Goal: Transaction & Acquisition: Book appointment/travel/reservation

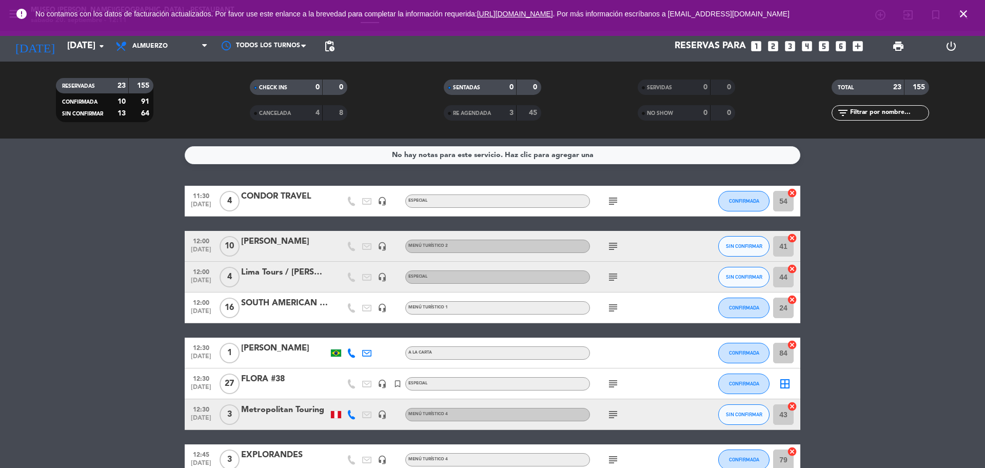
click at [774, 51] on icon "looks_two" at bounding box center [772, 46] width 13 height 13
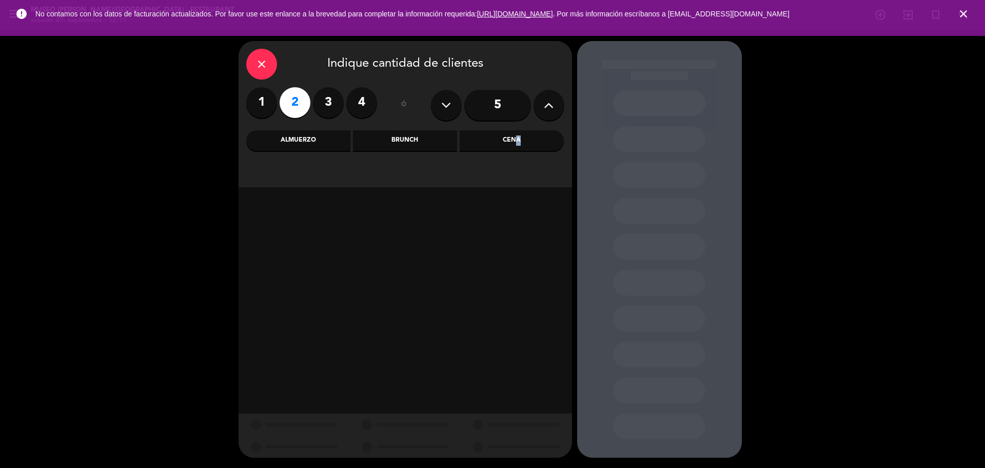
drag, startPoint x: 478, startPoint y: 139, endPoint x: 514, endPoint y: 144, distance: 36.3
click at [514, 144] on div "Cena" at bounding box center [512, 140] width 104 height 21
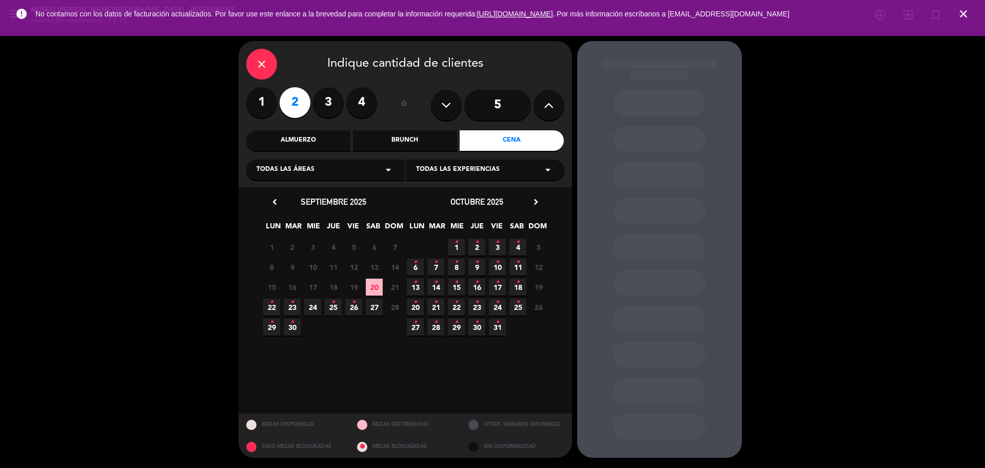
click at [329, 310] on span "25 •" at bounding box center [333, 307] width 17 height 17
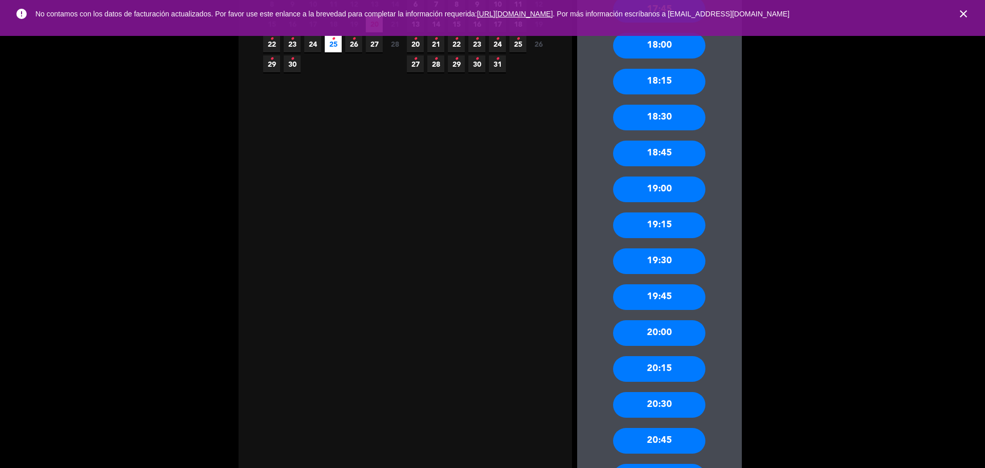
scroll to position [349, 0]
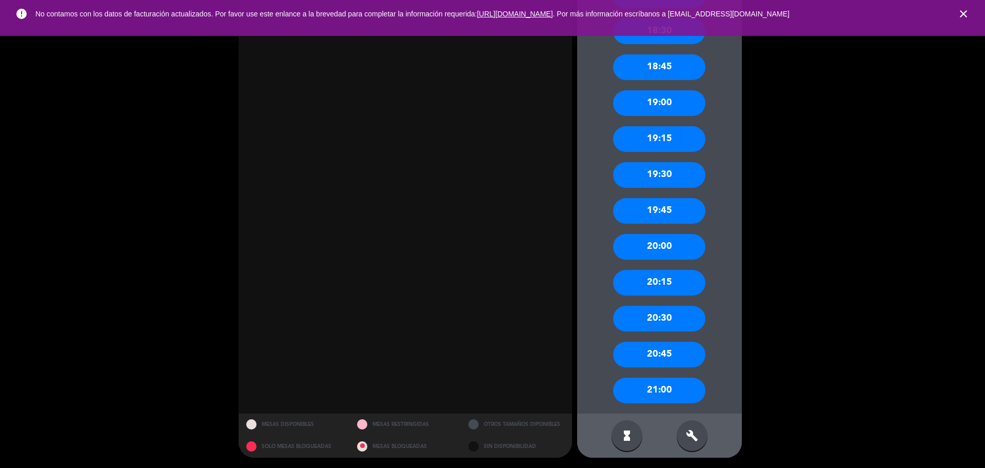
click at [669, 181] on div "19:30" at bounding box center [659, 175] width 92 height 26
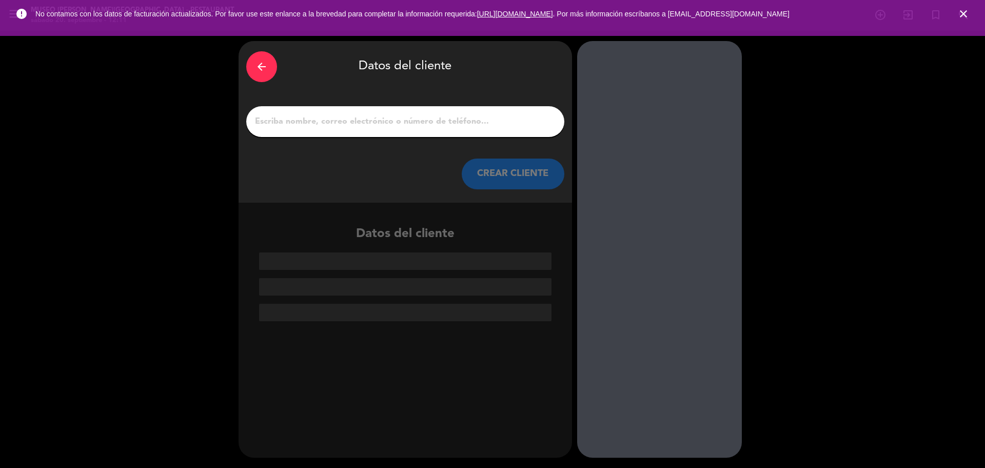
click at [401, 119] on input "1" at bounding box center [405, 121] width 303 height 14
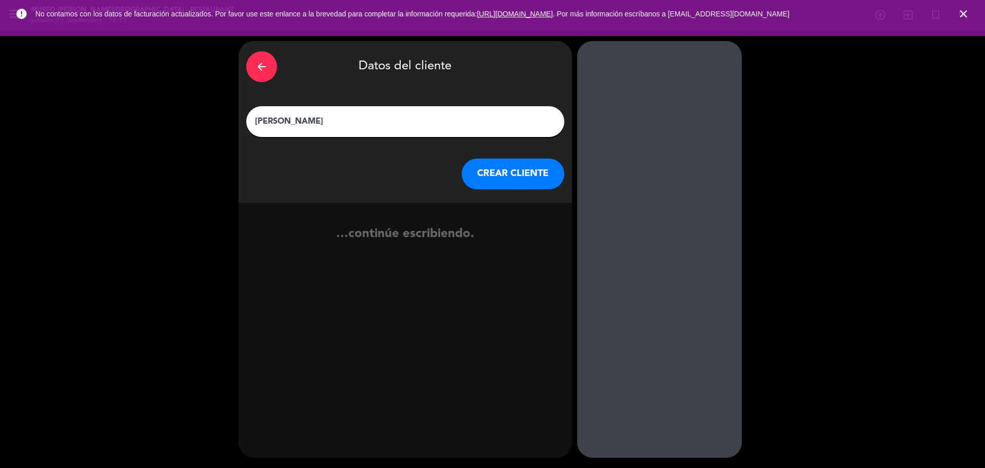
type input "[PERSON_NAME]"
click at [505, 175] on button "CREAR CLIENTE" at bounding box center [513, 174] width 103 height 31
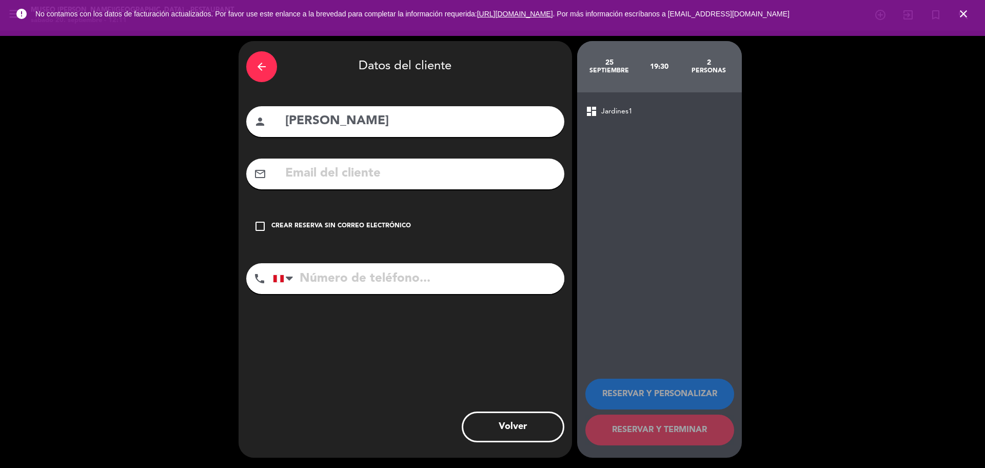
click at [500, 177] on input "text" at bounding box center [420, 173] width 272 height 21
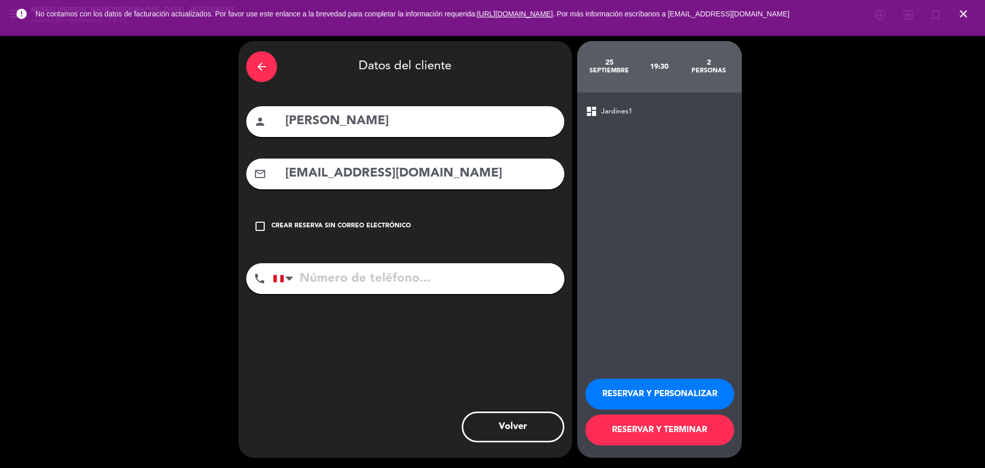
type input "[EMAIL_ADDRESS][DOMAIN_NAME]"
click at [372, 280] on input "tel" at bounding box center [418, 278] width 291 height 31
type input "992715665"
click at [713, 393] on button "RESERVAR Y PERSONALIZAR" at bounding box center [659, 394] width 149 height 31
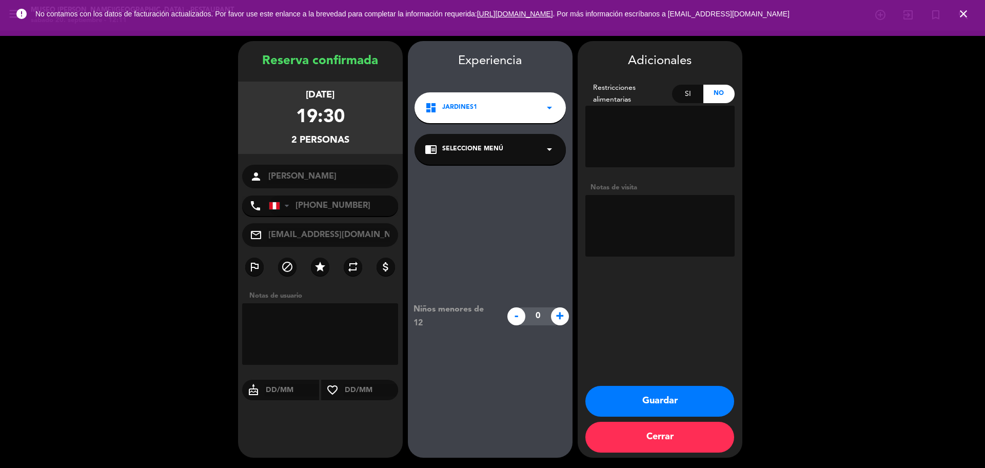
click at [461, 154] on span "Seleccione Menú" at bounding box center [472, 149] width 61 height 10
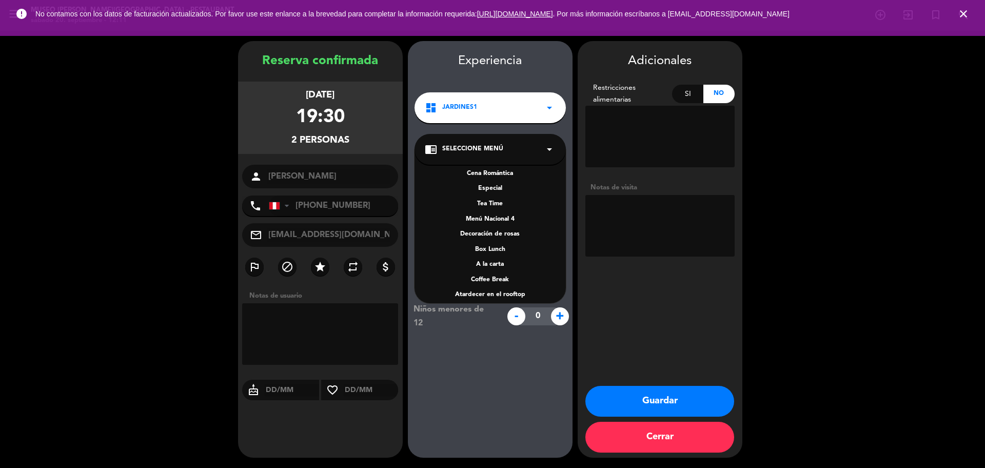
scroll to position [128, 0]
click at [501, 259] on div "A la carta" at bounding box center [490, 262] width 131 height 10
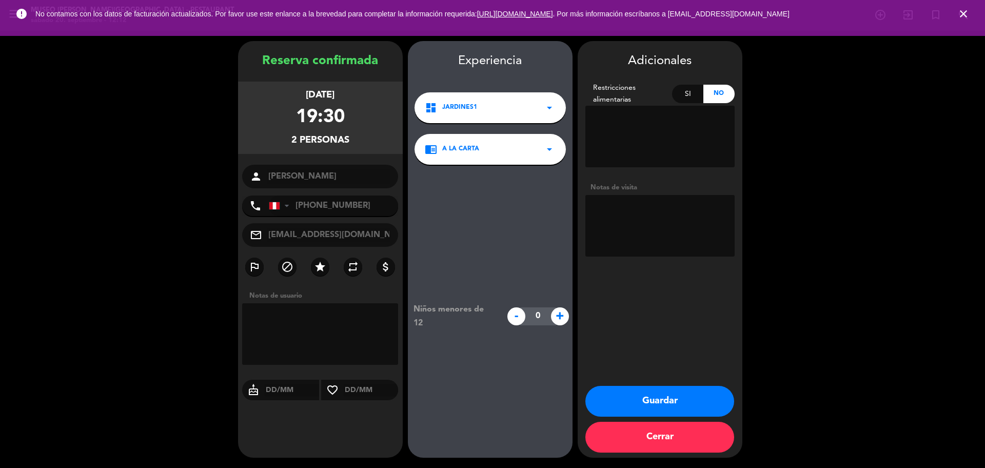
click at [624, 234] on textarea at bounding box center [659, 226] width 149 height 62
type textarea "MOTIVO: ANIVERSARIO desea terraza"
click at [688, 396] on button "Guardar" at bounding box center [659, 401] width 149 height 31
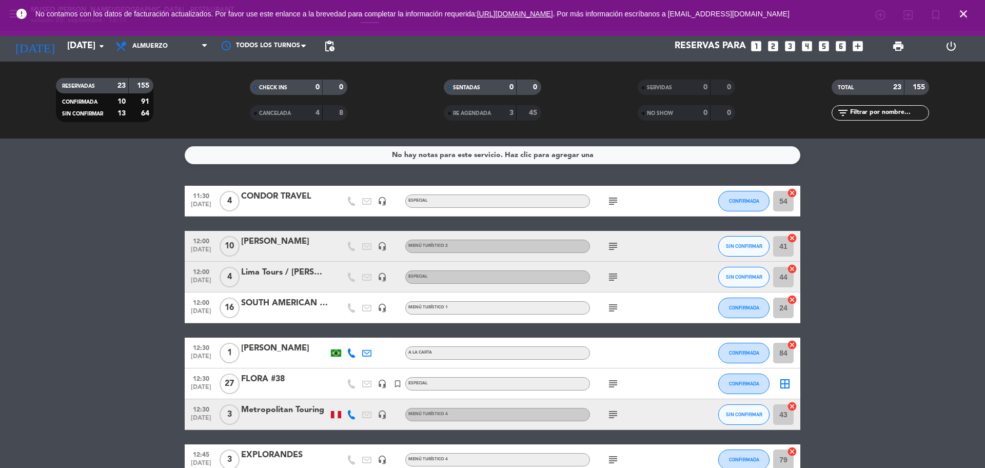
click at [968, 9] on icon "close" at bounding box center [963, 14] width 12 height 12
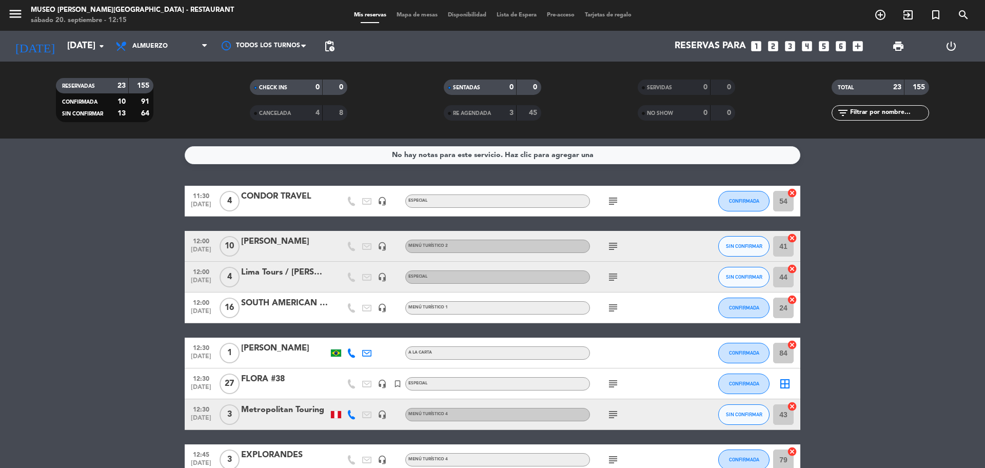
click at [776, 45] on icon "looks_two" at bounding box center [772, 46] width 13 height 13
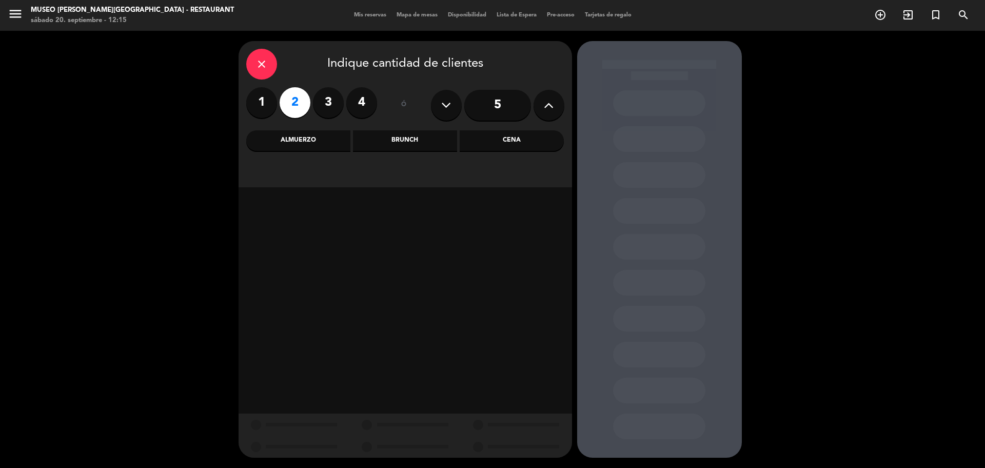
click at [322, 140] on div "Almuerzo" at bounding box center [298, 140] width 104 height 21
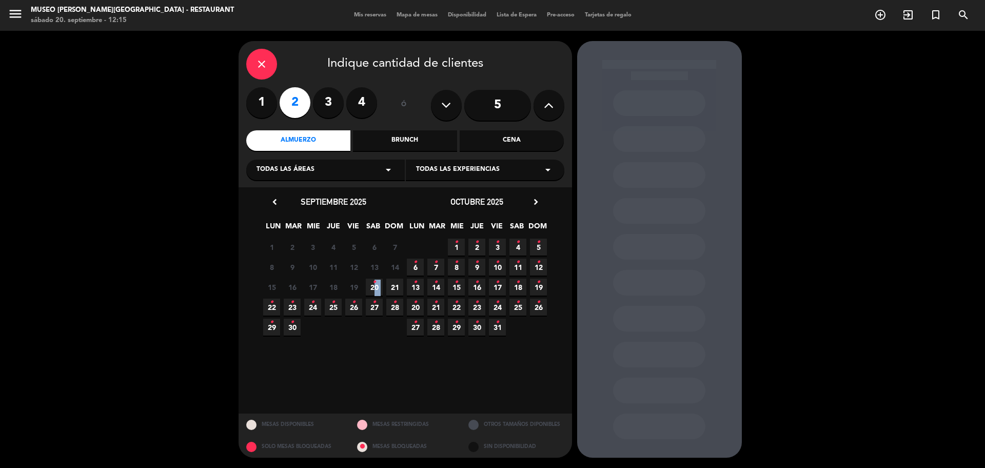
click at [372, 280] on span "20 •" at bounding box center [374, 287] width 17 height 17
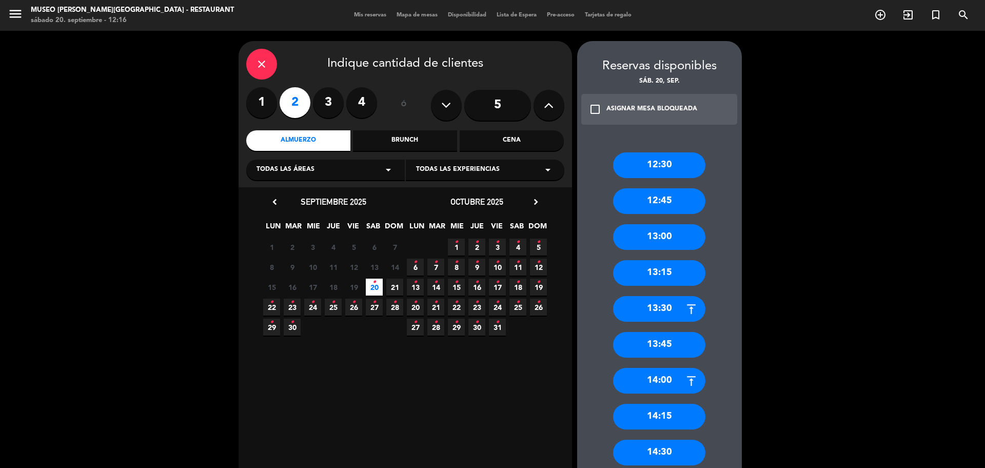
click at [652, 208] on div "12:45" at bounding box center [659, 201] width 92 height 26
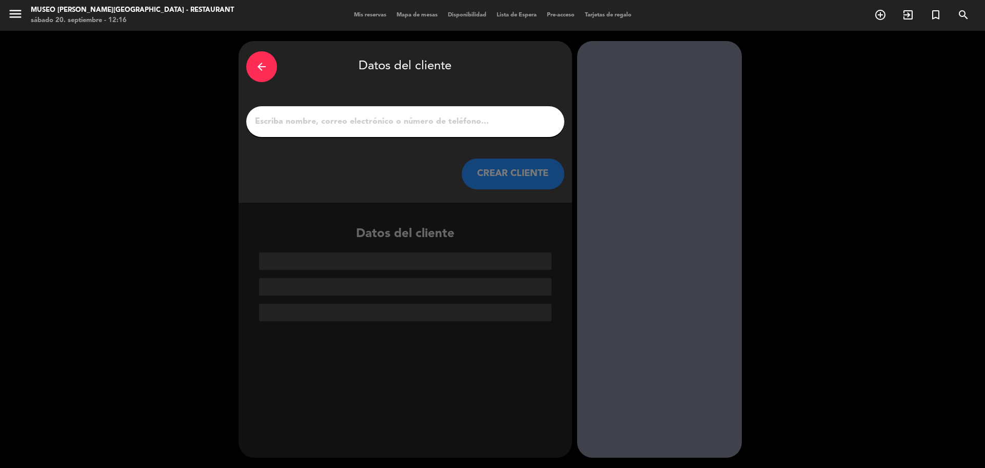
click at [380, 124] on input "1" at bounding box center [405, 121] width 303 height 14
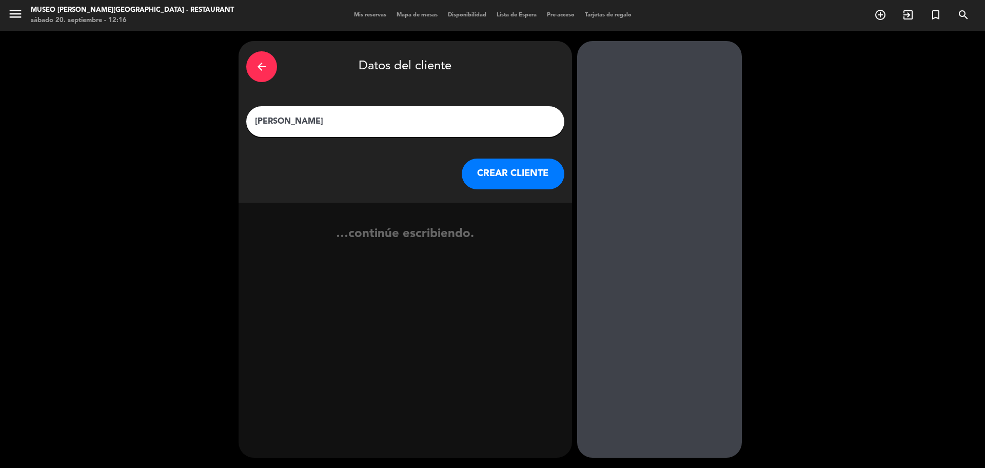
type input "[PERSON_NAME]"
click at [484, 198] on div "arrow_back Datos del cliente [PERSON_NAME] CREAR CLIENTE" at bounding box center [405, 122] width 333 height 162
click at [479, 179] on button "CREAR CLIENTE" at bounding box center [513, 174] width 103 height 31
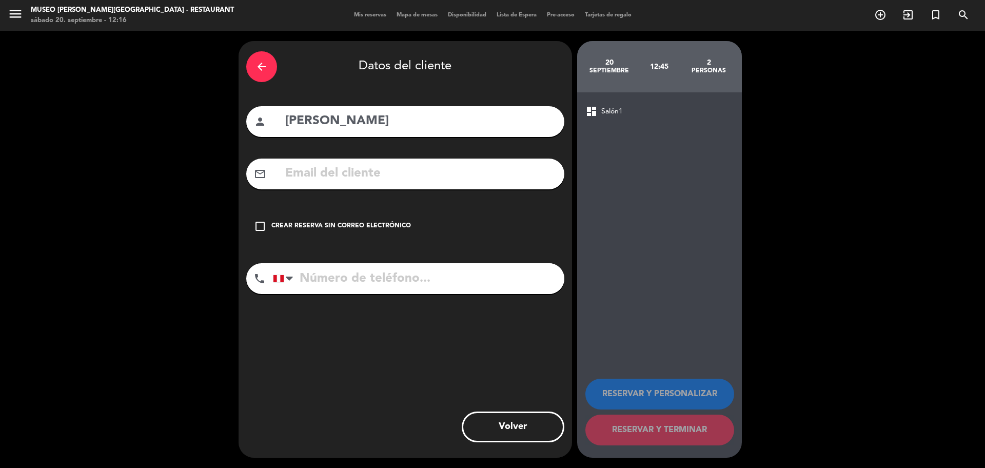
click at [461, 180] on input "text" at bounding box center [420, 173] width 272 height 21
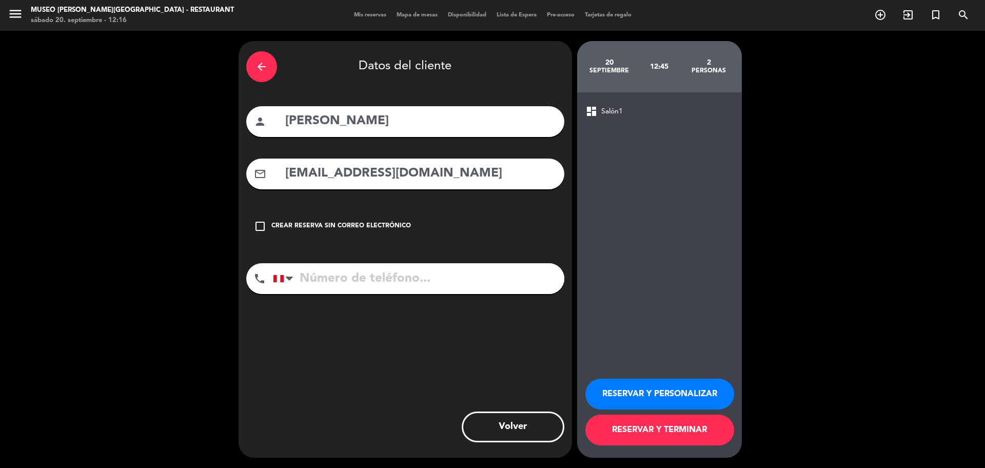
type input "[EMAIL_ADDRESS][DOMAIN_NAME]"
click at [380, 275] on input "tel" at bounding box center [418, 278] width 291 height 31
type input "946890596"
click at [661, 398] on button "RESERVAR Y PERSONALIZAR" at bounding box center [659, 394] width 149 height 31
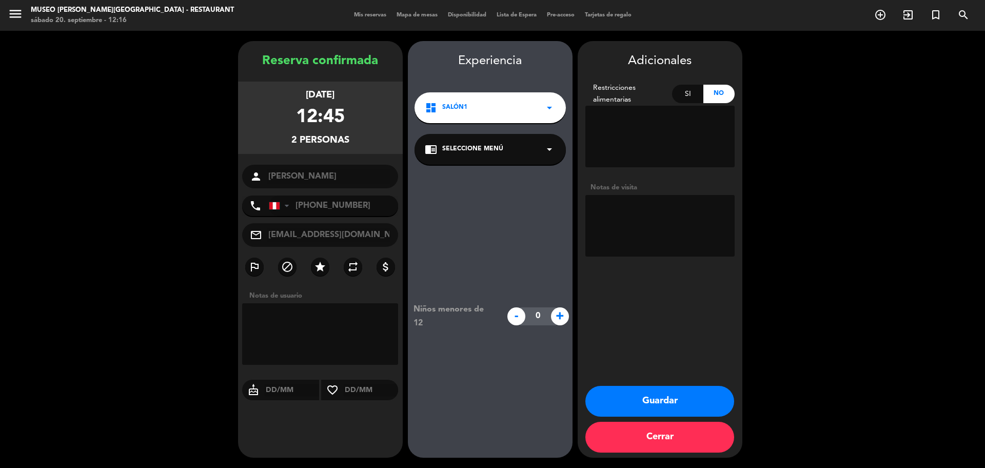
click at [459, 147] on span "Seleccione Menú" at bounding box center [472, 149] width 61 height 10
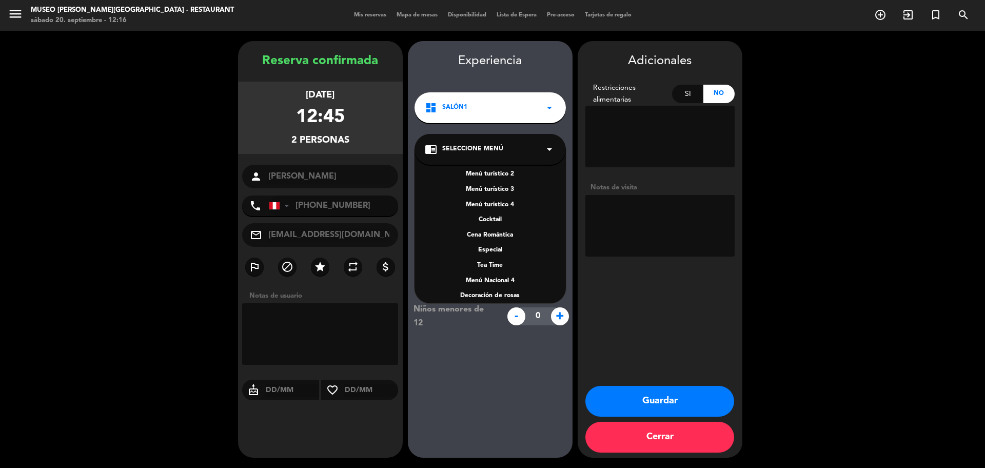
scroll to position [64, 0]
click at [497, 247] on div "Especial" at bounding box center [490, 250] width 131 height 10
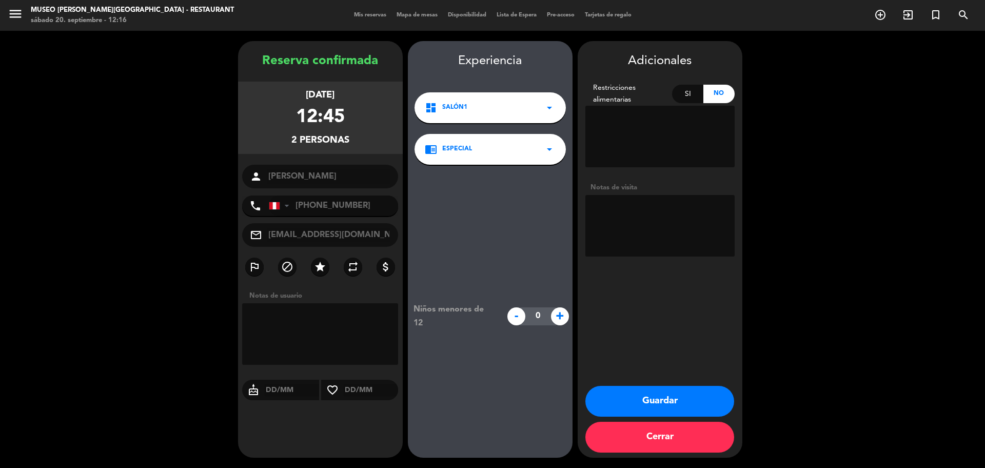
click at [488, 160] on div "chrome_reader_mode Especial arrow_drop_down" at bounding box center [490, 149] width 151 height 31
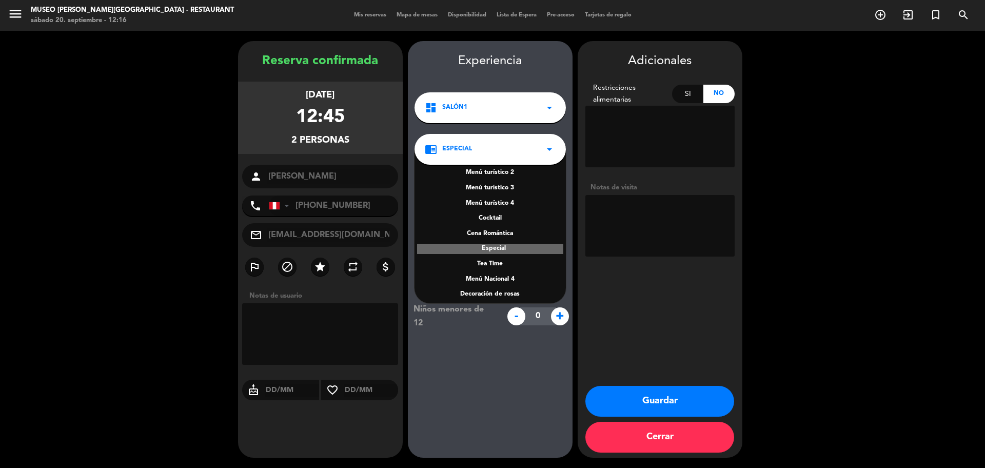
scroll to position [147, 0]
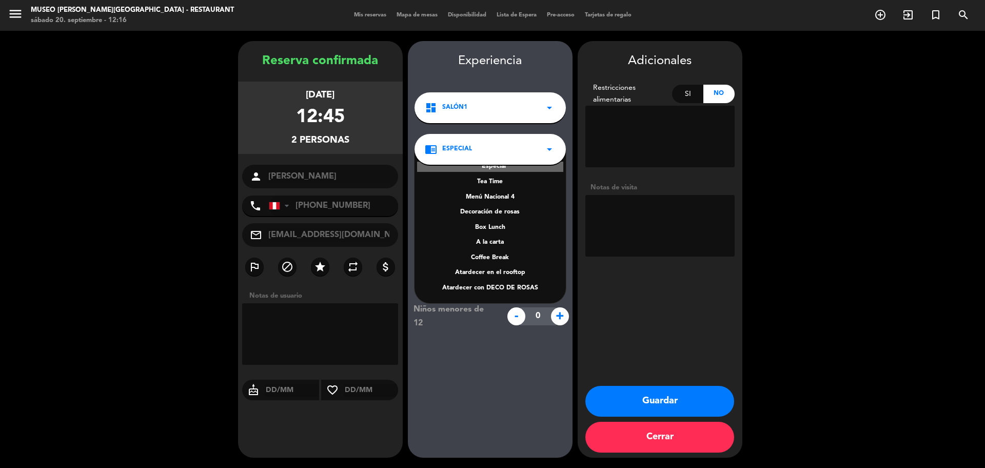
click at [499, 243] on div "A la carta" at bounding box center [490, 243] width 131 height 10
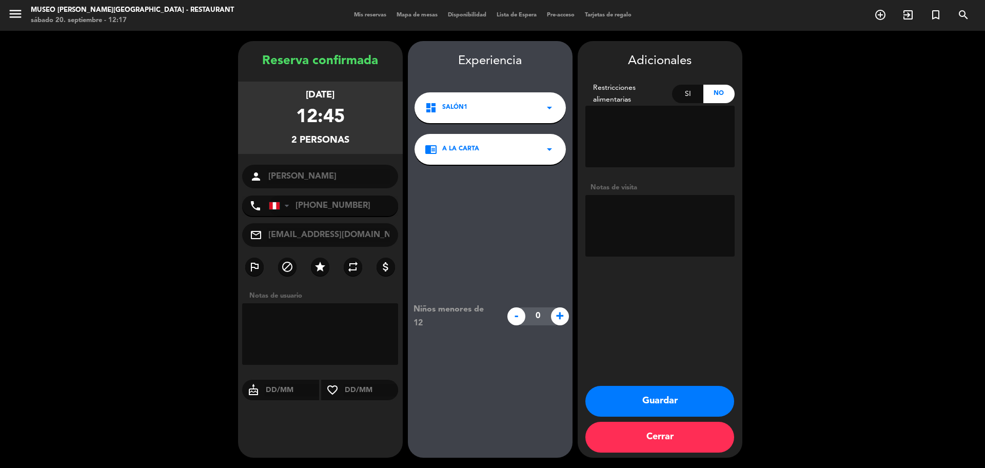
click at [652, 396] on button "Guardar" at bounding box center [659, 401] width 149 height 31
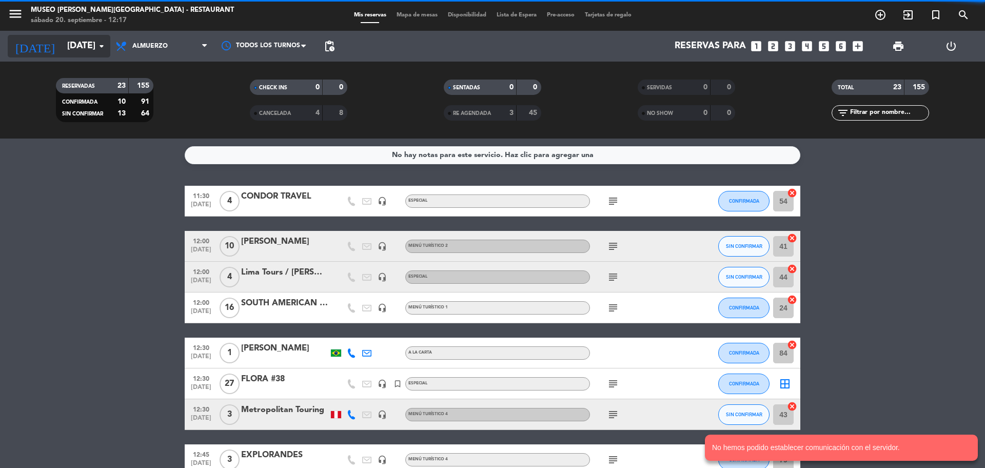
click at [66, 47] on input "[DATE]" at bounding box center [121, 46] width 119 height 21
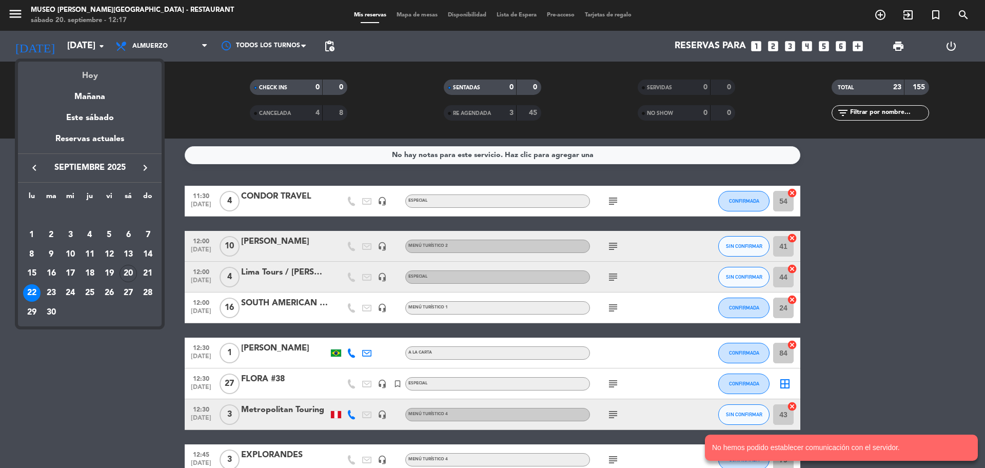
click at [92, 74] on div "Hoy" at bounding box center [90, 72] width 144 height 21
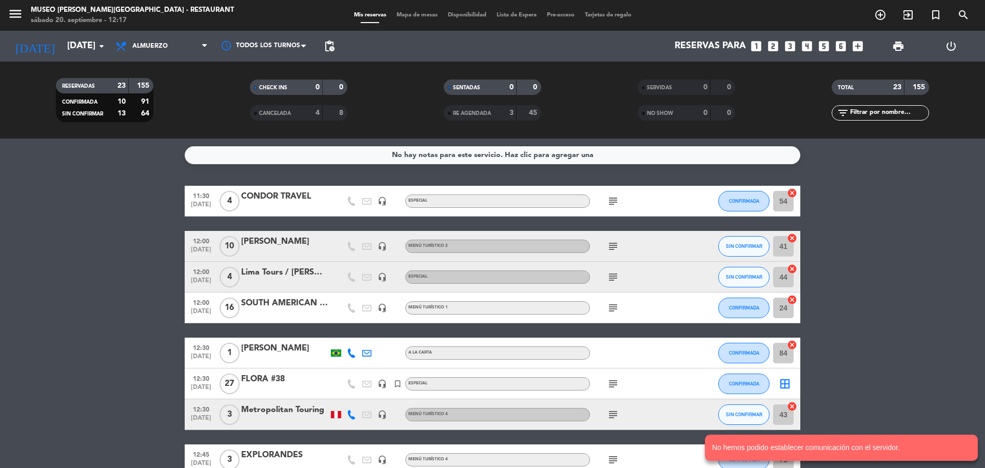
type input "[DATE]"
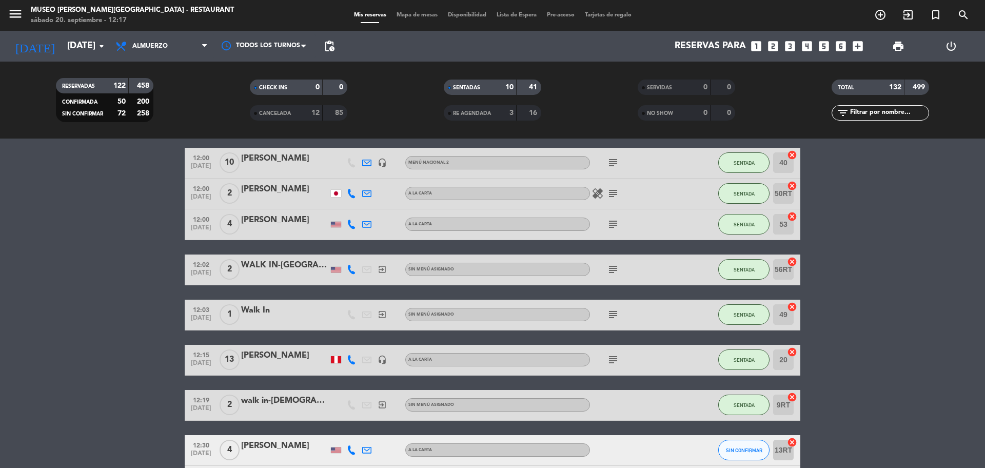
scroll to position [321, 0]
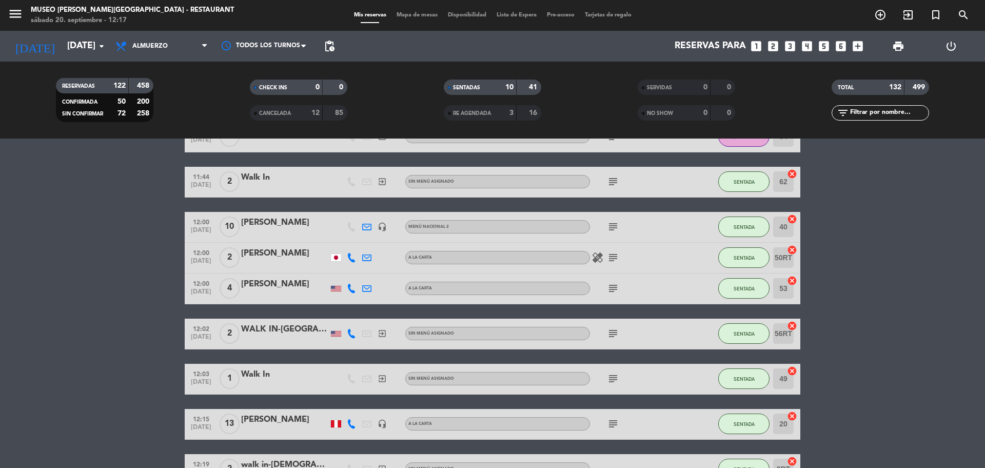
click at [621, 220] on div "subject" at bounding box center [636, 227] width 92 height 30
click at [615, 227] on icon "subject" at bounding box center [613, 227] width 12 height 12
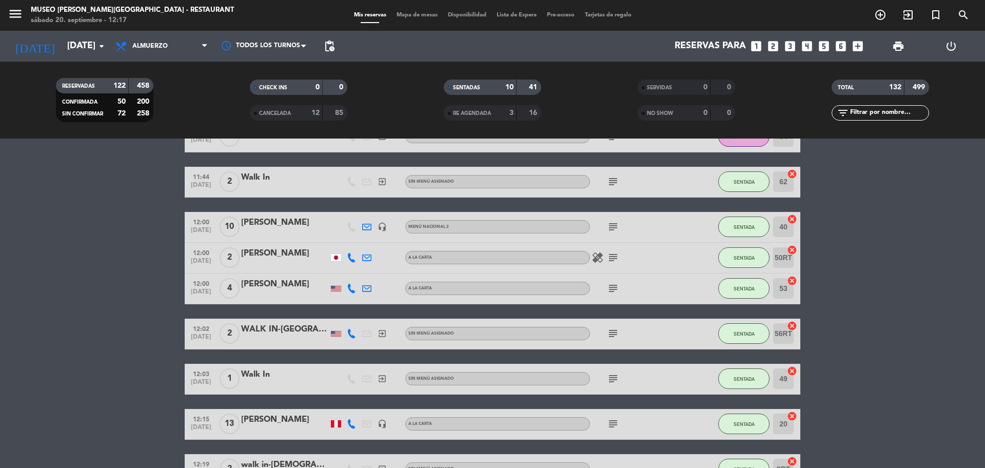
click at [622, 251] on div "healing subject" at bounding box center [636, 258] width 92 height 30
click at [617, 254] on icon "subject" at bounding box center [613, 257] width 12 height 12
click at [615, 290] on icon "subject" at bounding box center [613, 288] width 12 height 12
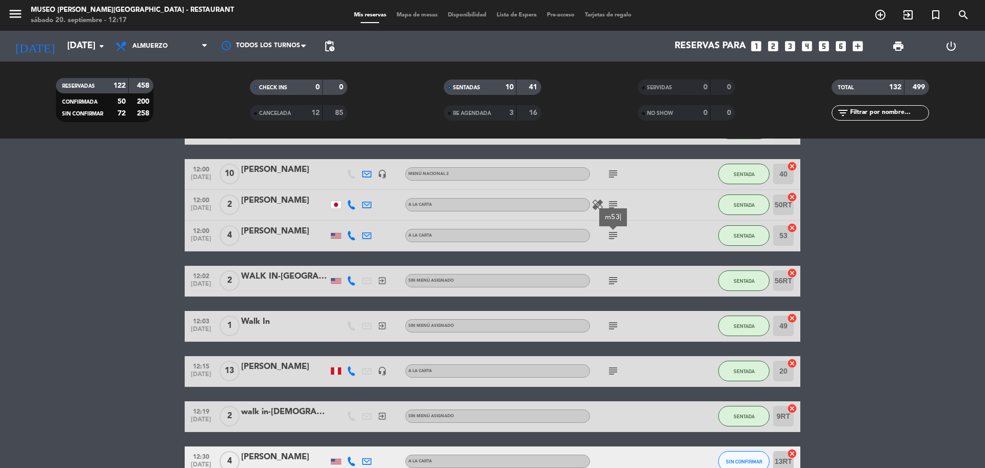
scroll to position [385, 0]
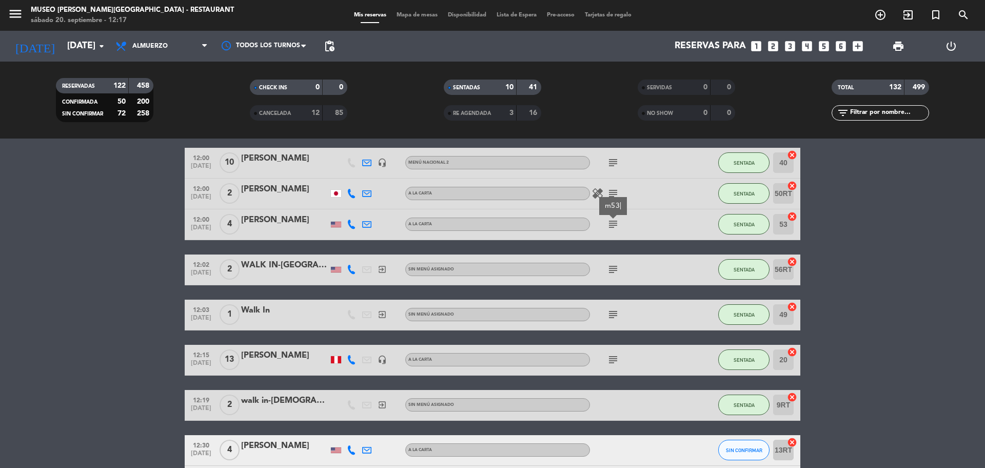
click at [604, 260] on div "subject" at bounding box center [636, 269] width 92 height 30
click at [613, 278] on div "subject" at bounding box center [636, 269] width 92 height 30
click at [611, 270] on icon "subject" at bounding box center [613, 269] width 12 height 12
click at [615, 317] on icon "subject" at bounding box center [613, 314] width 12 height 12
click at [612, 361] on icon "subject" at bounding box center [613, 359] width 12 height 12
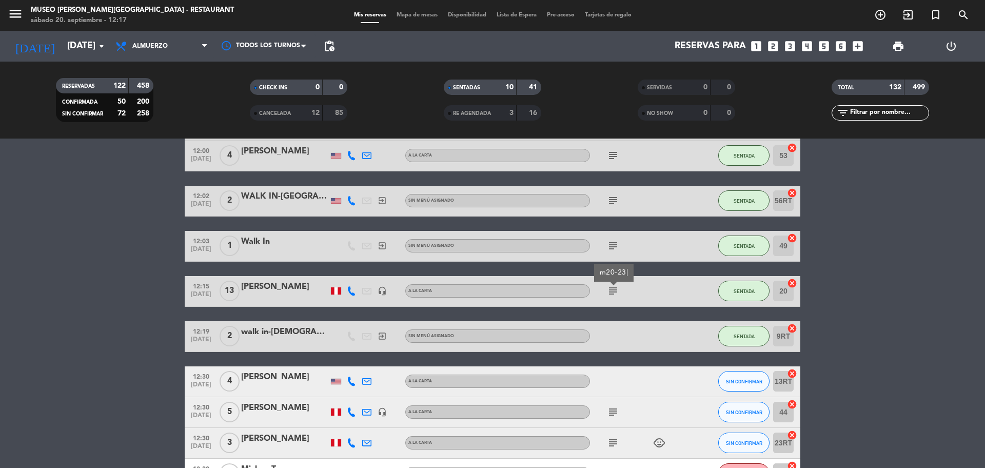
scroll to position [641, 0]
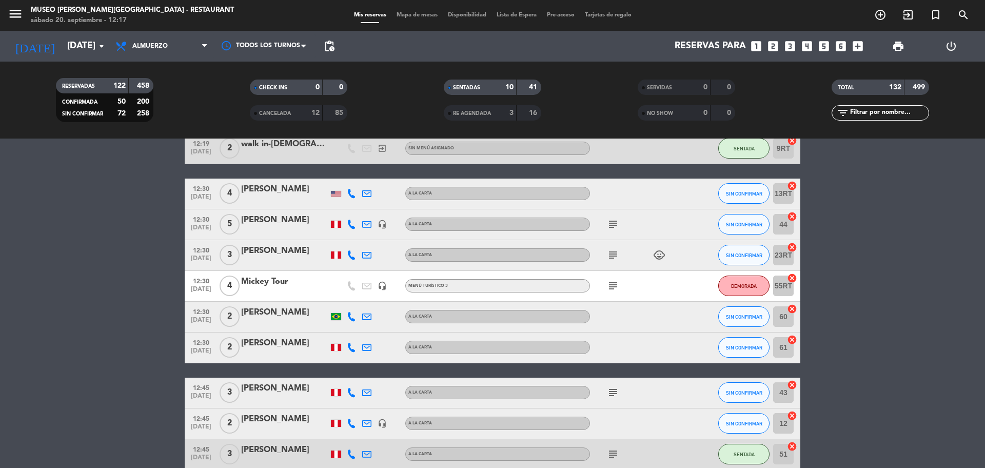
click at [612, 226] on icon "subject" at bounding box center [613, 224] width 12 height 12
click at [615, 257] on icon "subject" at bounding box center [613, 255] width 12 height 12
click at [615, 290] on icon "subject" at bounding box center [613, 286] width 12 height 12
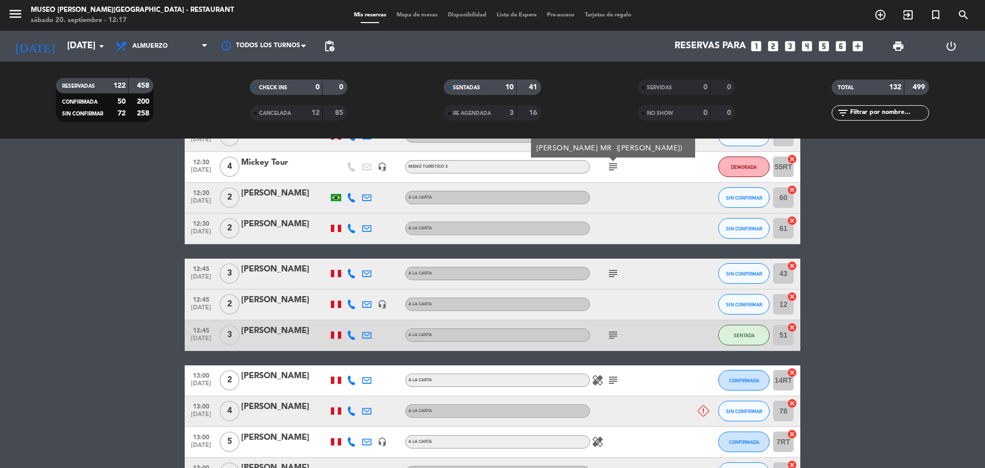
scroll to position [834, 0]
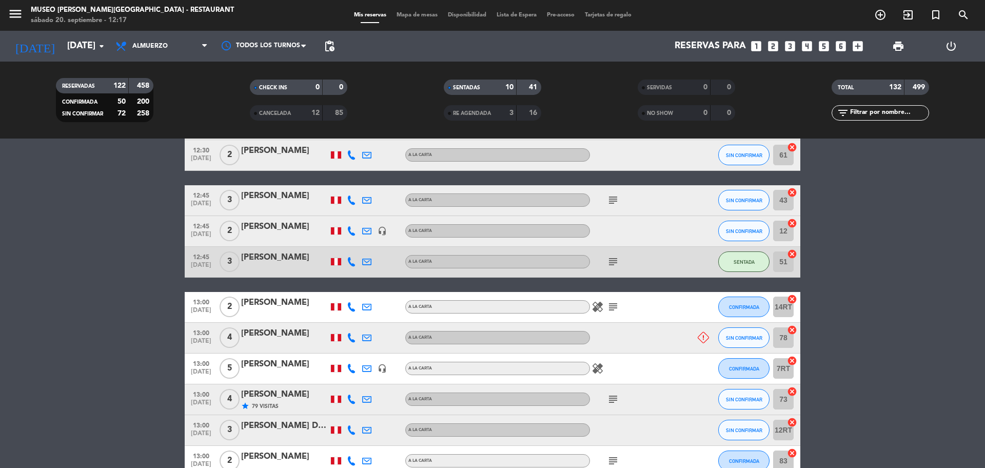
click at [612, 199] on icon "subject" at bounding box center [613, 200] width 12 height 12
click at [614, 265] on icon "subject" at bounding box center [613, 261] width 12 height 12
click at [613, 307] on icon "subject" at bounding box center [613, 307] width 12 height 12
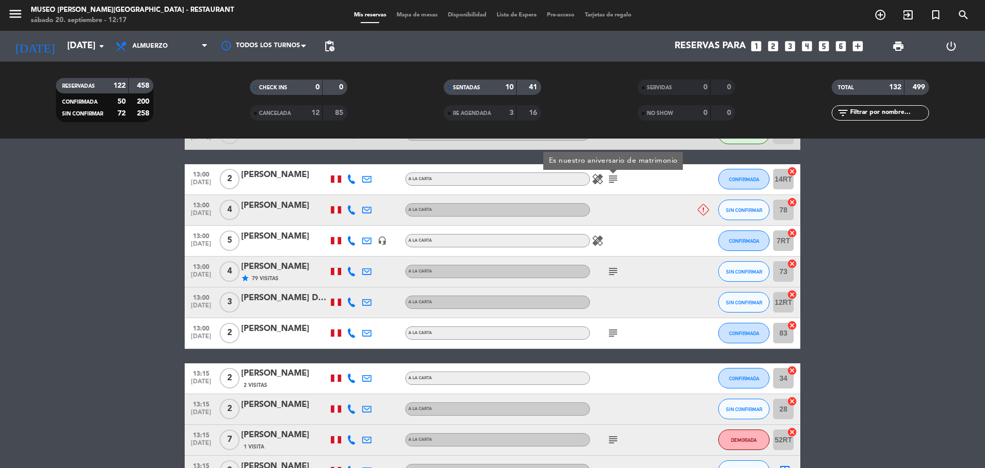
scroll to position [962, 0]
click at [615, 269] on icon "subject" at bounding box center [613, 271] width 12 height 12
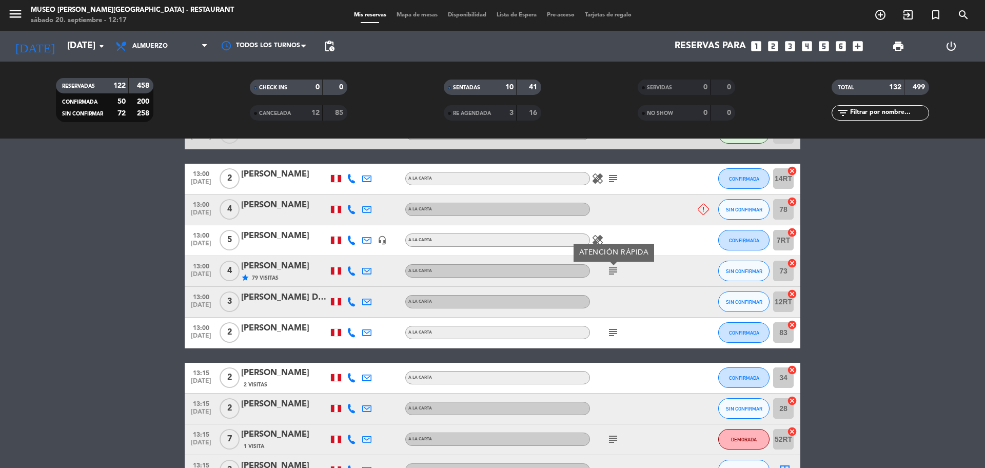
click at [614, 335] on icon "subject" at bounding box center [613, 332] width 12 height 12
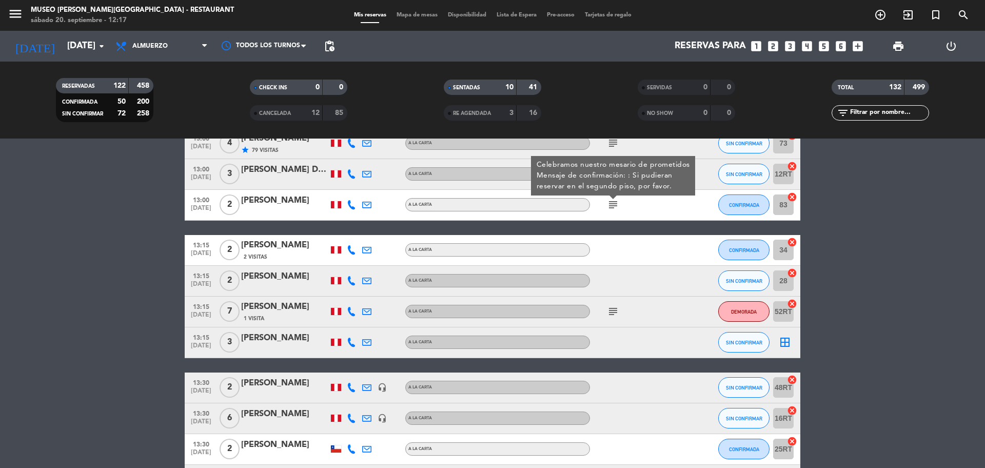
scroll to position [1090, 0]
click at [615, 308] on icon "subject" at bounding box center [613, 311] width 12 height 12
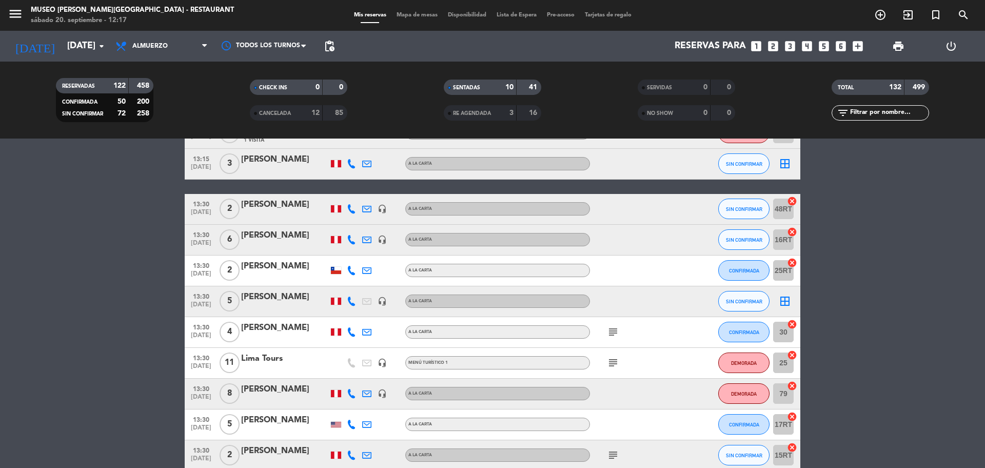
scroll to position [1283, 0]
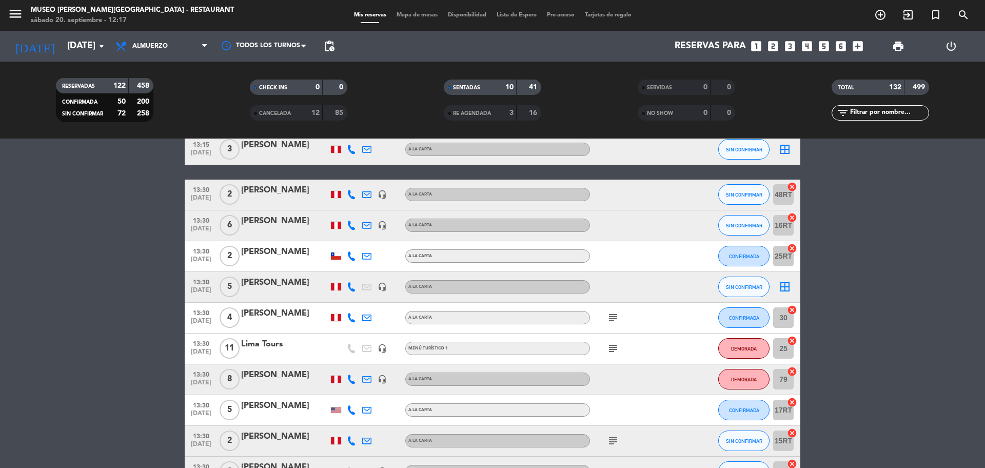
drag, startPoint x: 612, startPoint y: 284, endPoint x: 612, endPoint y: 304, distance: 20.5
click at [612, 286] on div at bounding box center [636, 287] width 92 height 30
click at [611, 312] on icon "subject" at bounding box center [613, 317] width 12 height 12
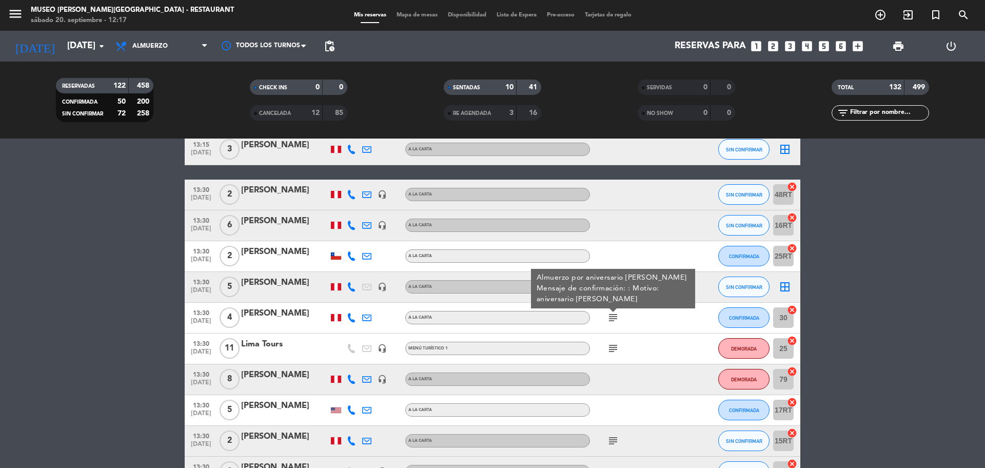
click at [611, 350] on icon "subject" at bounding box center [613, 348] width 12 height 12
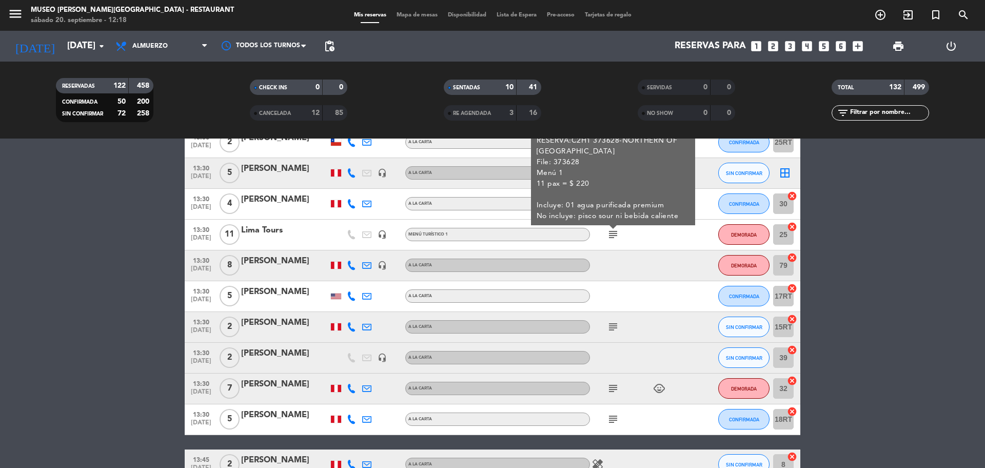
scroll to position [1411, 0]
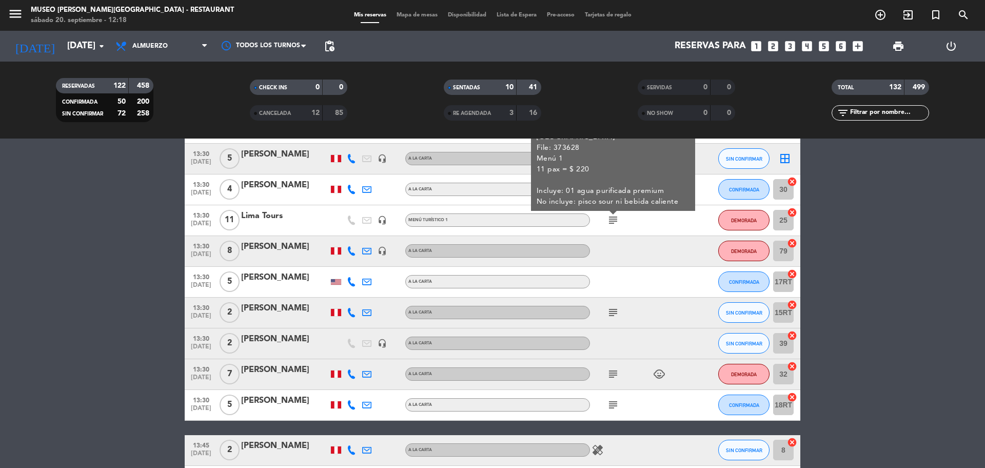
click at [606, 314] on span "subject" at bounding box center [612, 312] width 15 height 12
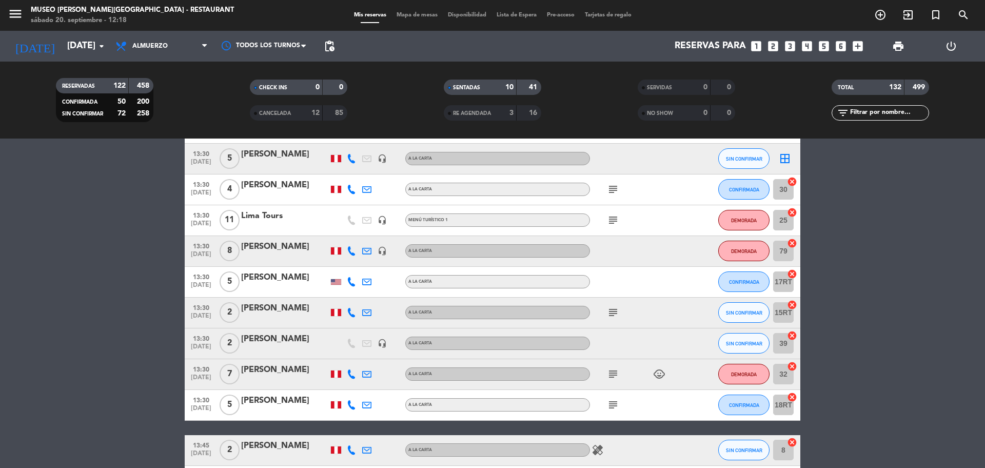
click at [613, 314] on icon "subject" at bounding box center [613, 312] width 12 height 12
click at [610, 375] on icon "subject" at bounding box center [613, 374] width 12 height 12
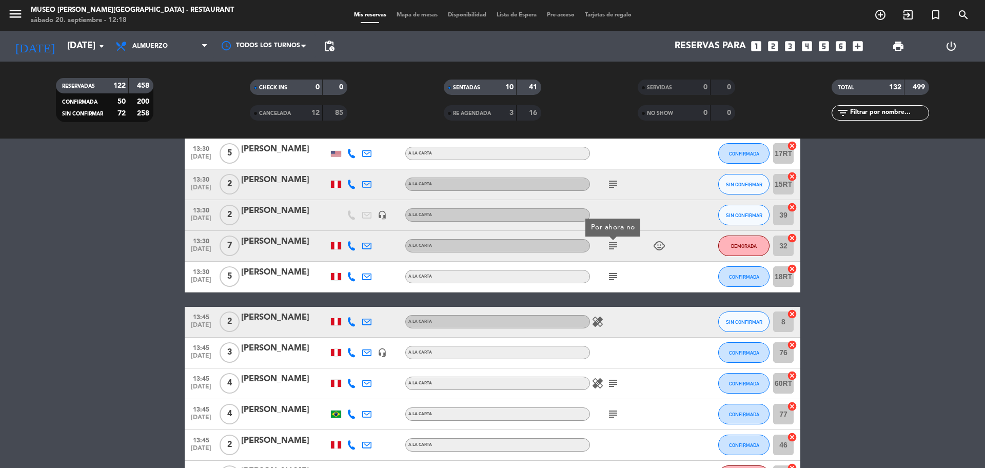
click at [612, 280] on icon "subject" at bounding box center [613, 276] width 12 height 12
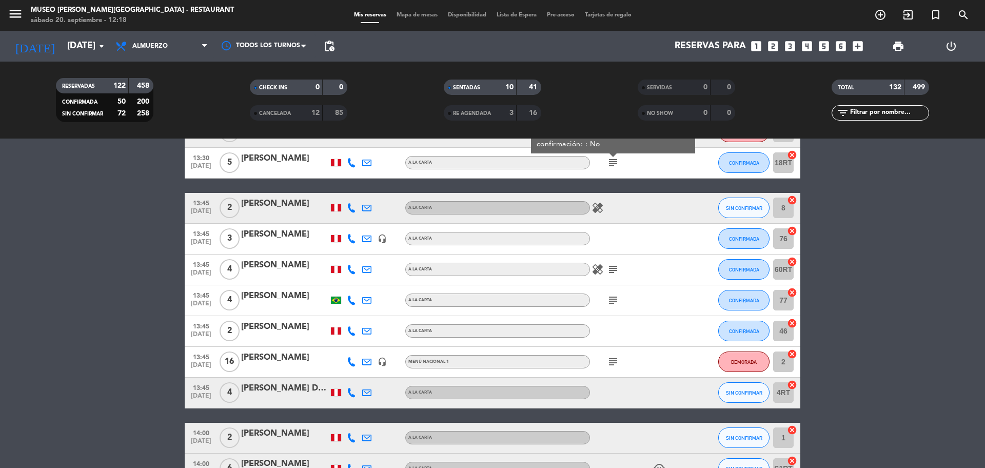
scroll to position [1667, 0]
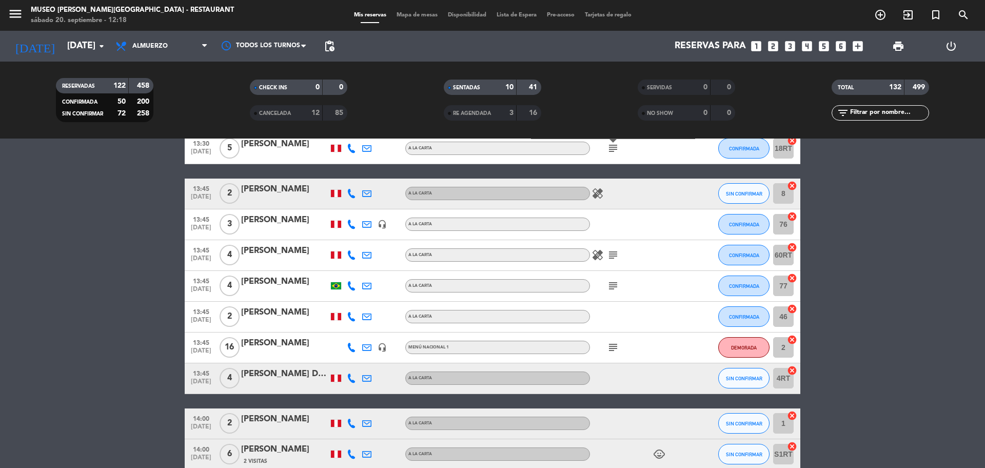
click at [615, 257] on icon "subject" at bounding box center [613, 255] width 12 height 12
click at [612, 283] on icon "subject" at bounding box center [613, 286] width 12 height 12
click at [611, 348] on icon "subject" at bounding box center [613, 347] width 12 height 12
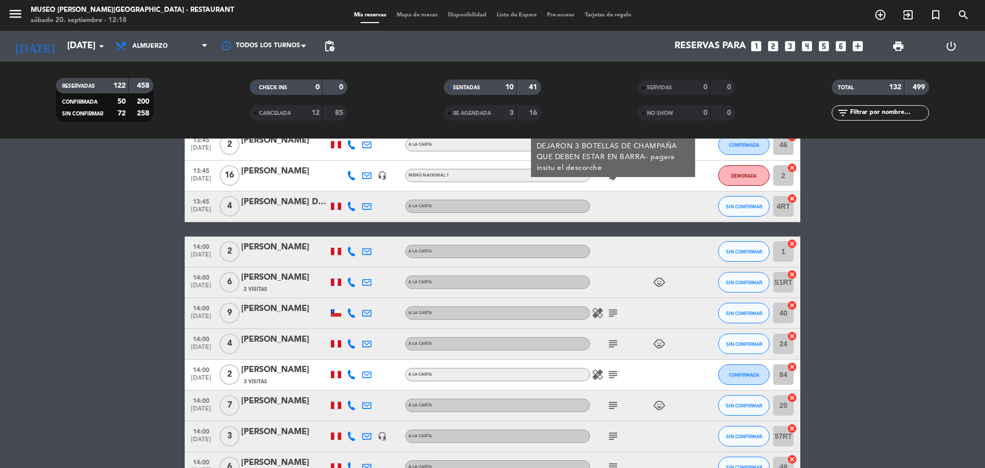
scroll to position [1860, 0]
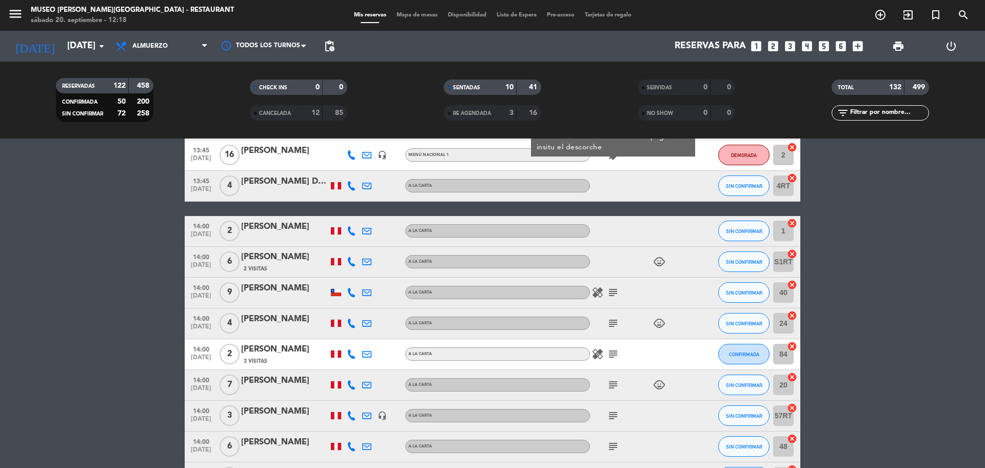
click at [610, 294] on icon "subject" at bounding box center [613, 292] width 12 height 12
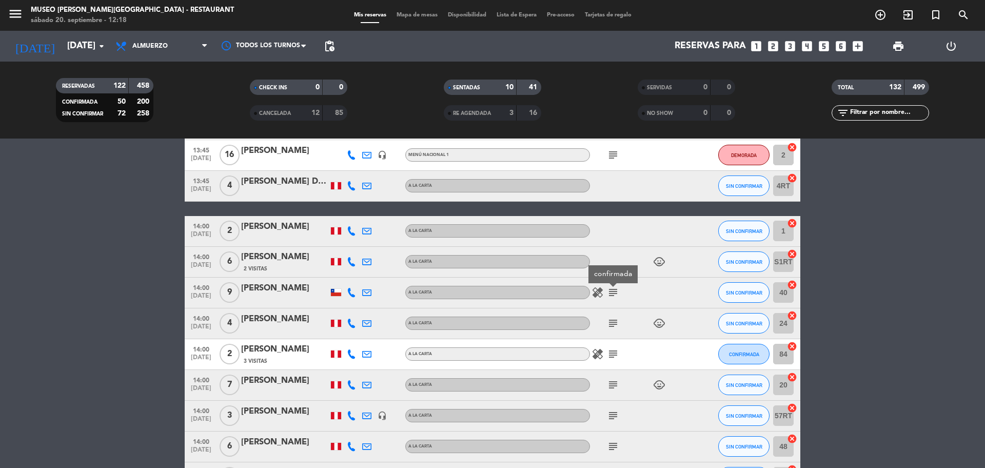
click at [612, 322] on icon "subject" at bounding box center [613, 323] width 12 height 12
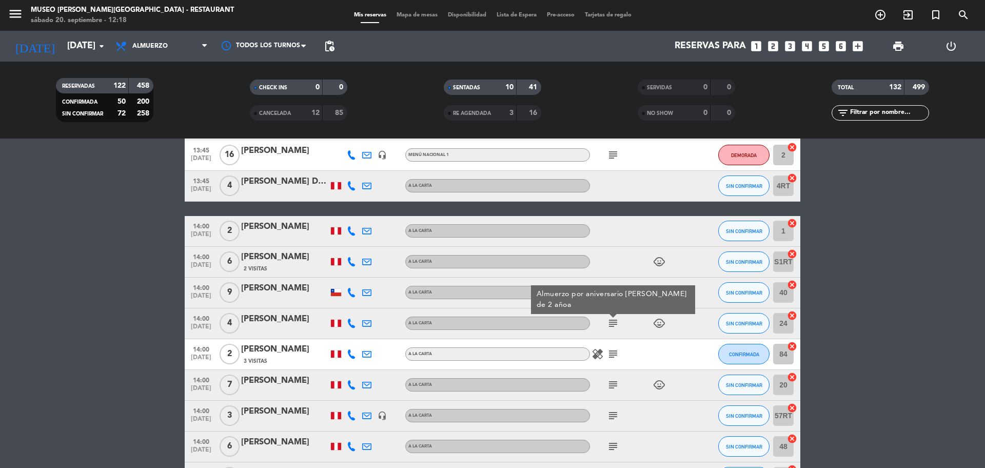
click at [615, 361] on div "healing subject" at bounding box center [636, 354] width 92 height 30
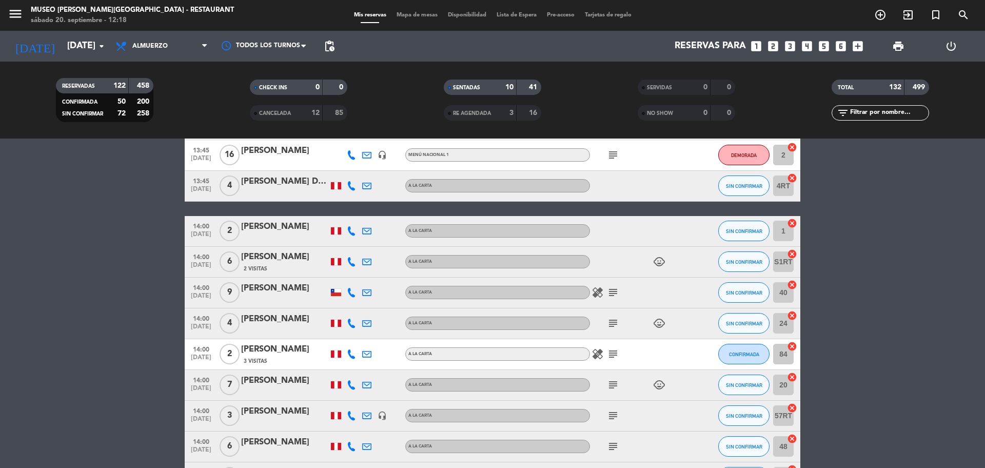
click at [615, 354] on icon "subject" at bounding box center [613, 354] width 12 height 12
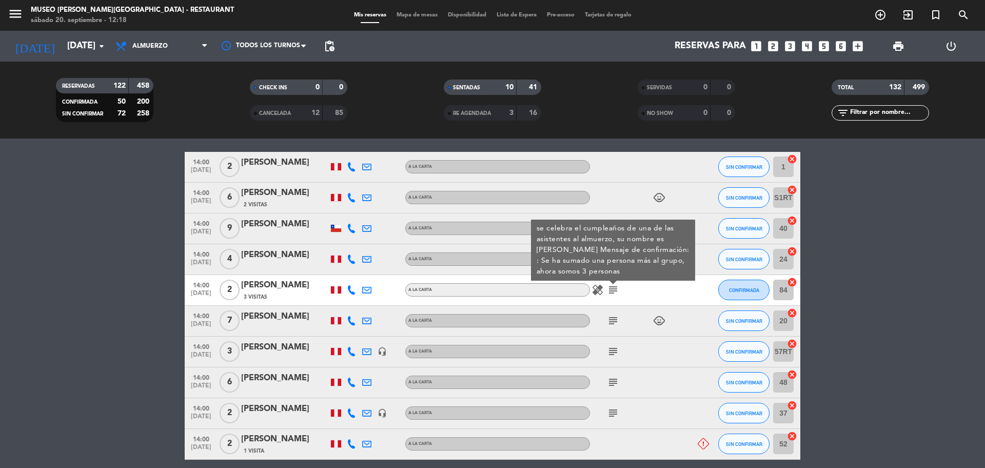
scroll to position [2052, 0]
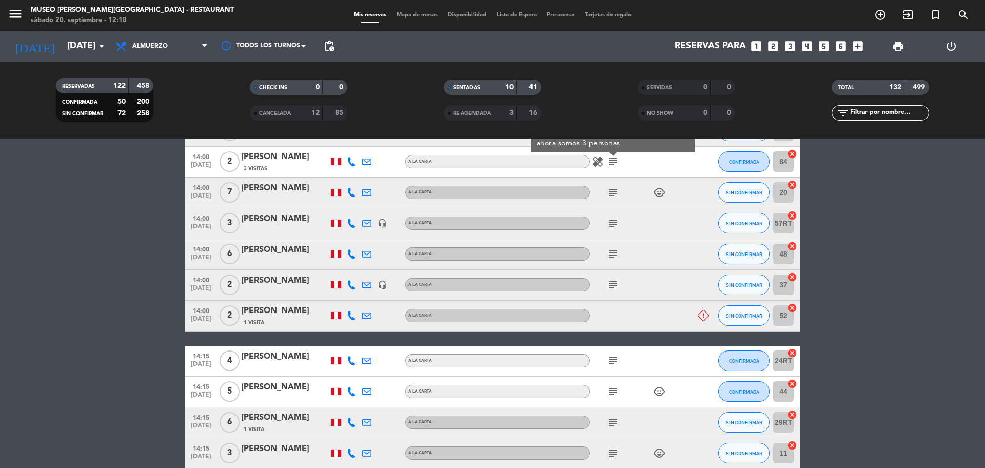
click at [612, 193] on icon "subject" at bounding box center [613, 192] width 12 height 12
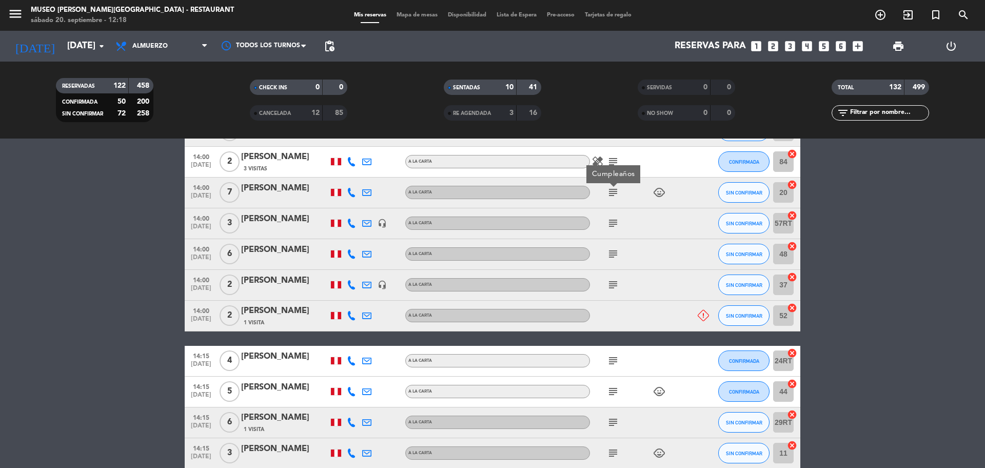
click at [614, 224] on icon "subject" at bounding box center [613, 223] width 12 height 12
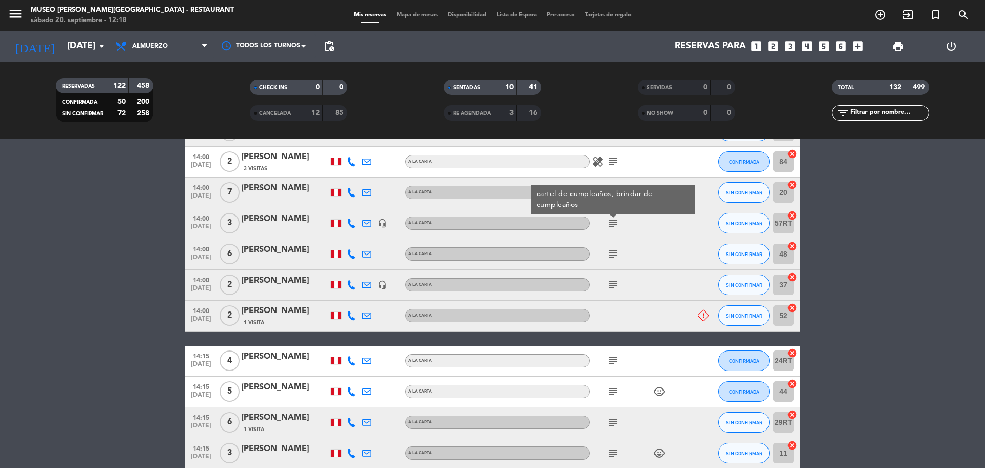
click at [614, 252] on icon "subject" at bounding box center [613, 254] width 12 height 12
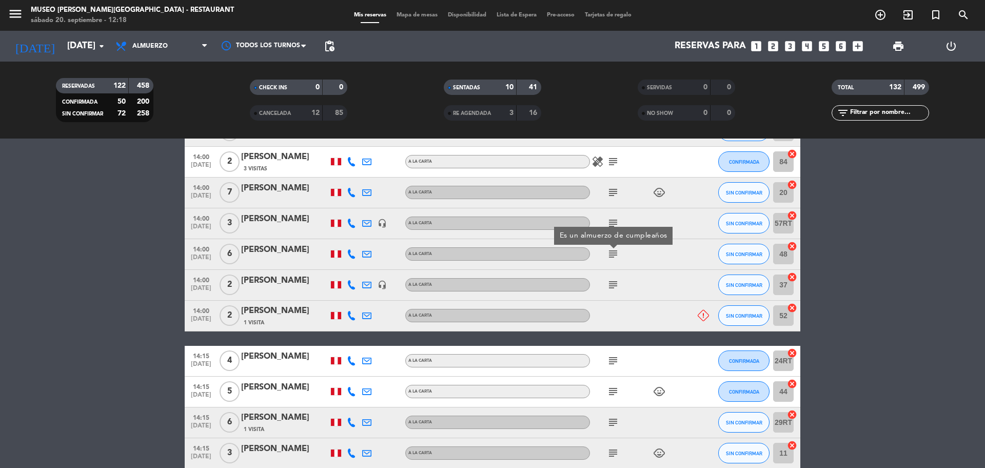
click at [614, 290] on icon "subject" at bounding box center [613, 285] width 12 height 12
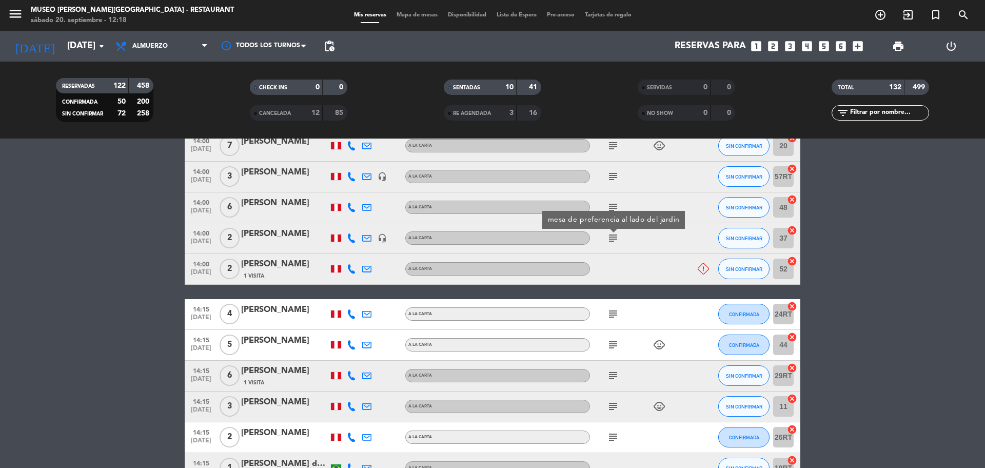
scroll to position [2180, 0]
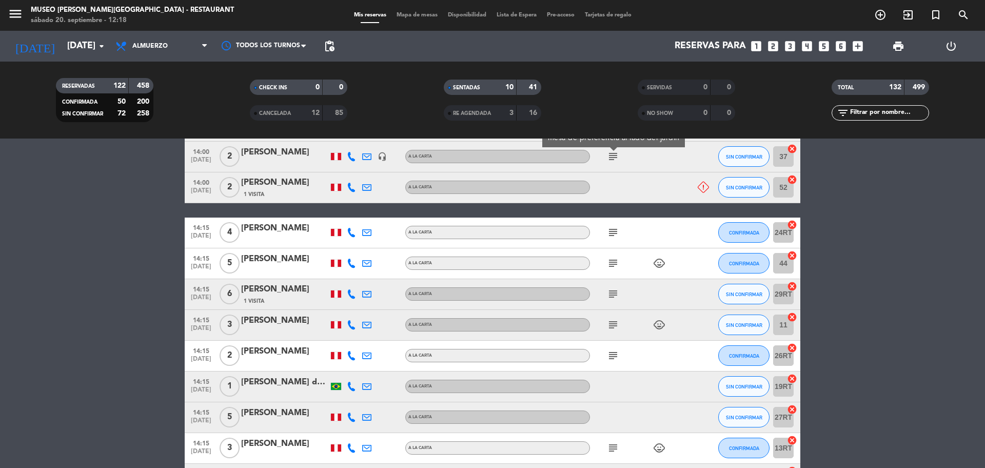
click at [613, 234] on icon "subject" at bounding box center [613, 232] width 12 height 12
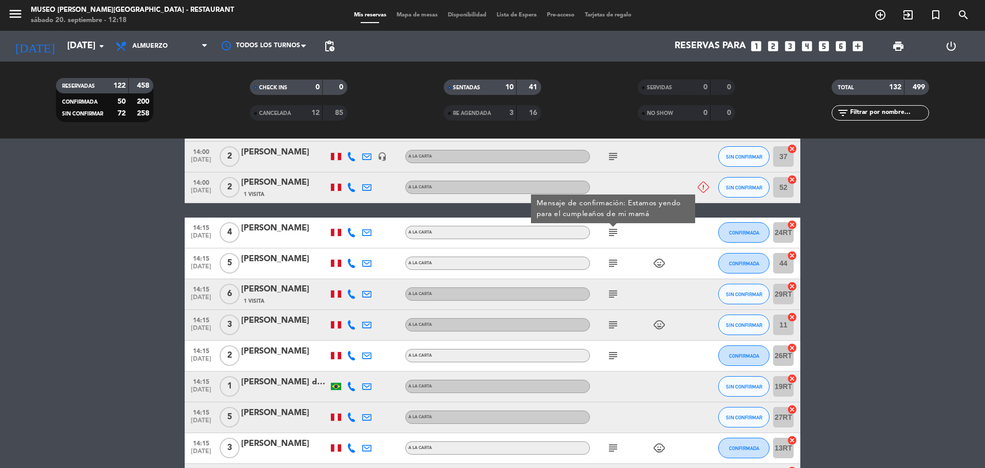
click at [612, 270] on div "subject child_care" at bounding box center [636, 263] width 92 height 30
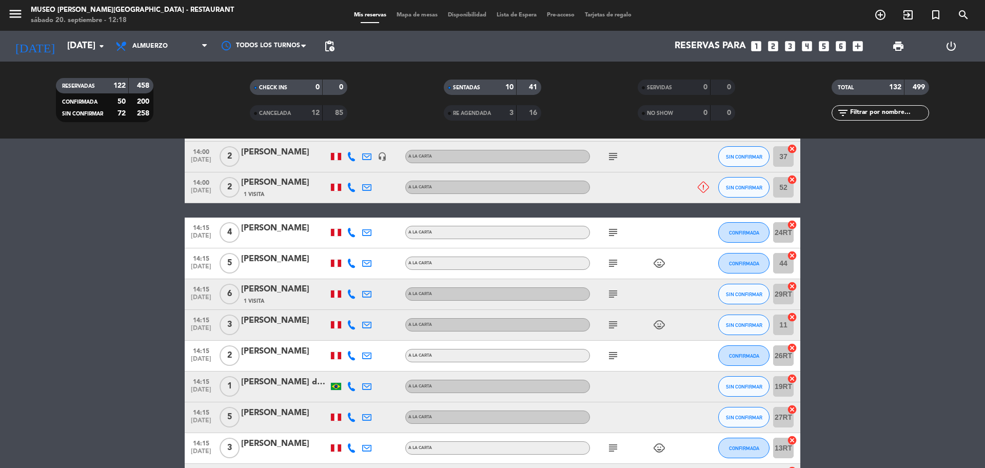
click at [616, 262] on icon "subject" at bounding box center [613, 263] width 12 height 12
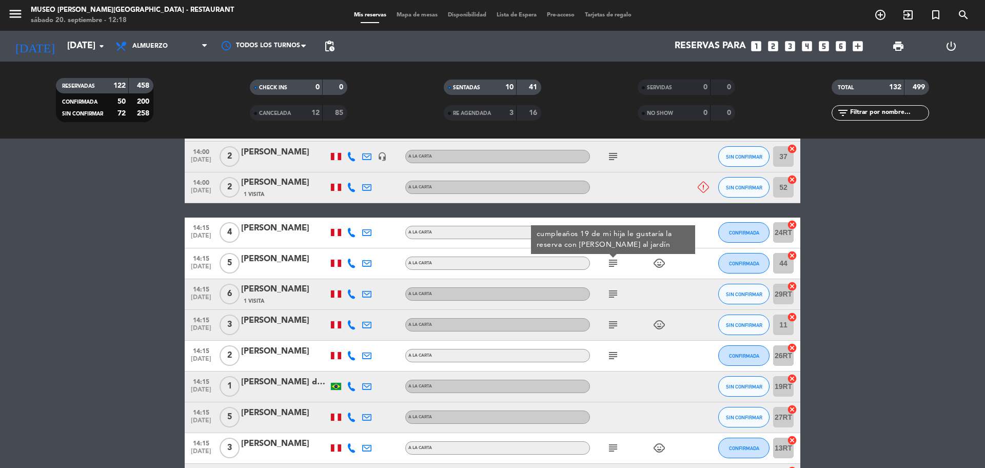
click at [612, 297] on icon "subject" at bounding box center [613, 294] width 12 height 12
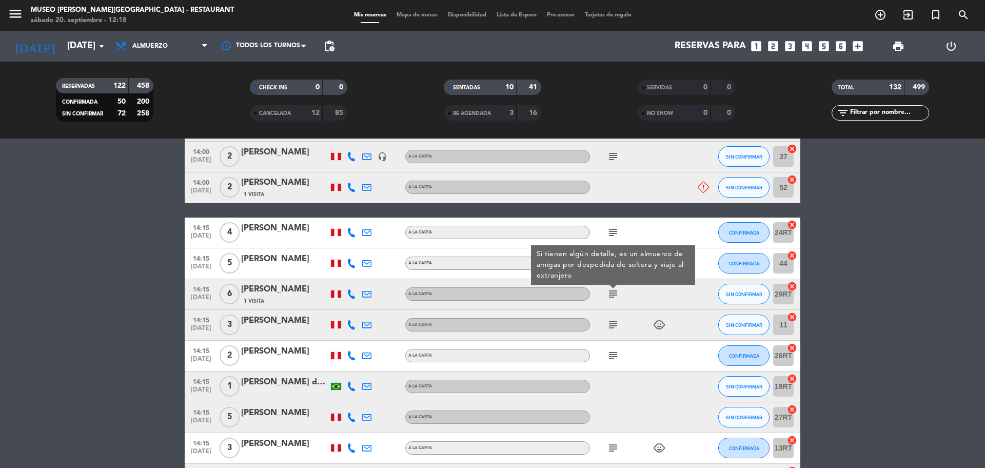
click at [197, 288] on span "14:15" at bounding box center [201, 289] width 26 height 12
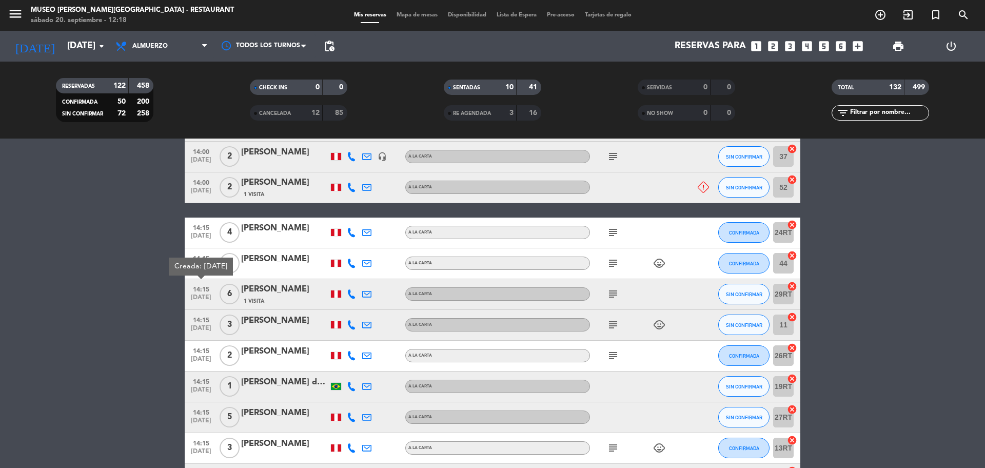
click at [613, 294] on icon "subject" at bounding box center [613, 294] width 12 height 12
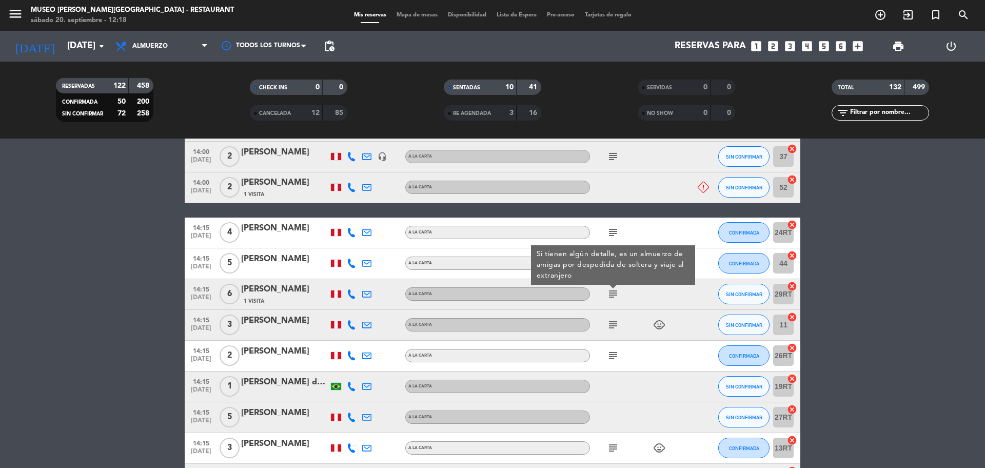
click at [614, 323] on icon "subject" at bounding box center [613, 325] width 12 height 12
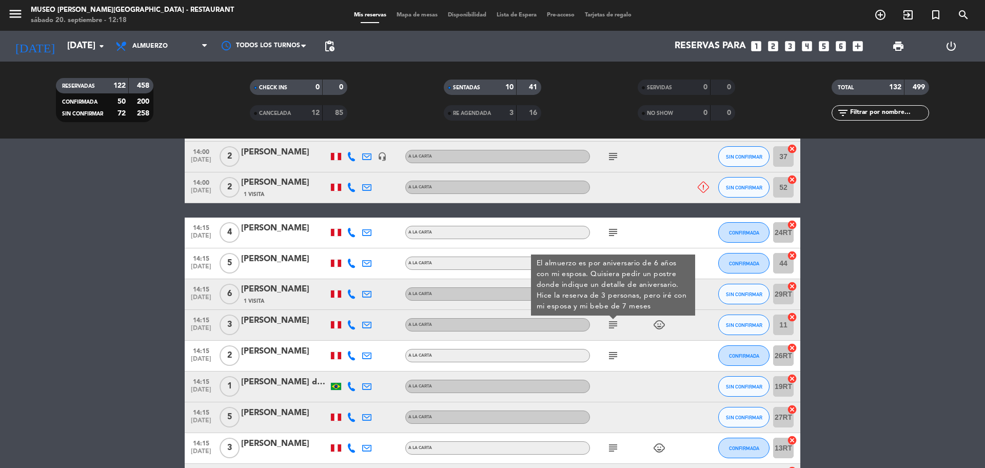
click at [611, 352] on icon "subject" at bounding box center [613, 355] width 12 height 12
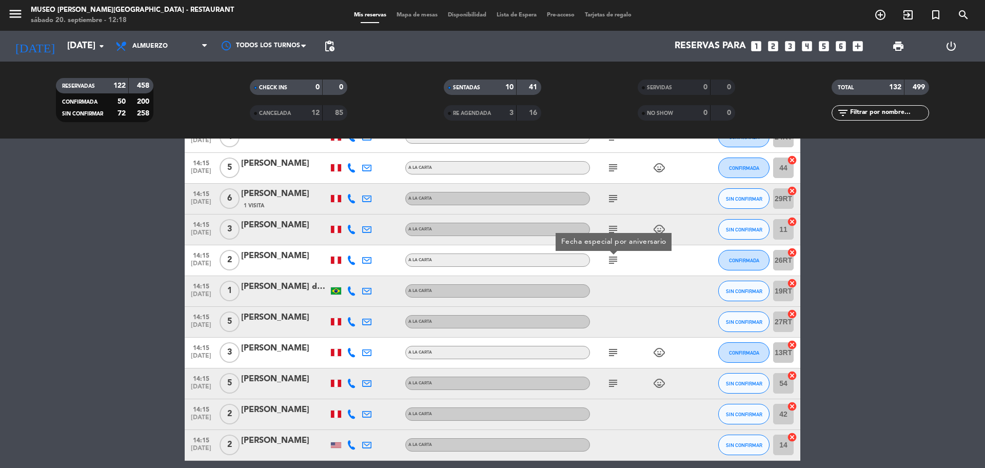
scroll to position [2373, 0]
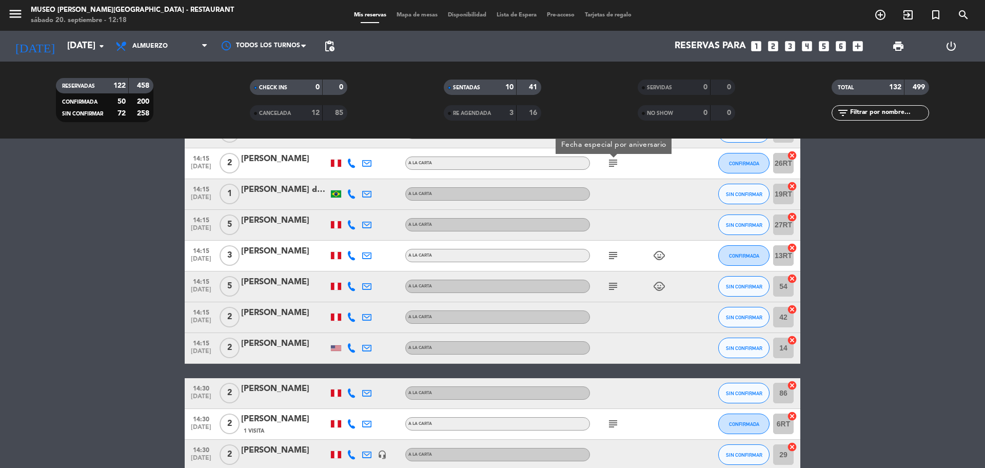
click at [614, 246] on div "subject child_care" at bounding box center [636, 256] width 92 height 30
click at [617, 263] on div "subject child_care" at bounding box center [636, 256] width 92 height 30
click at [614, 255] on icon "subject" at bounding box center [613, 255] width 12 height 12
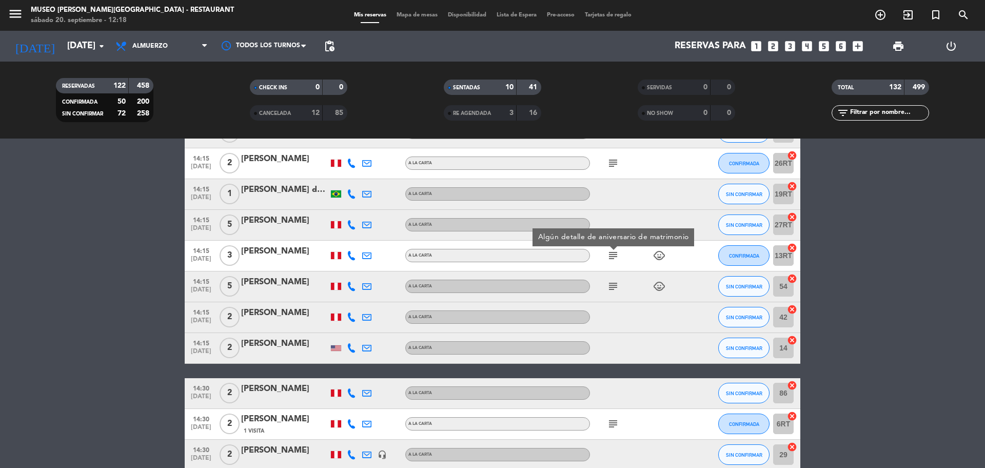
click at [613, 281] on icon "subject" at bounding box center [613, 286] width 12 height 12
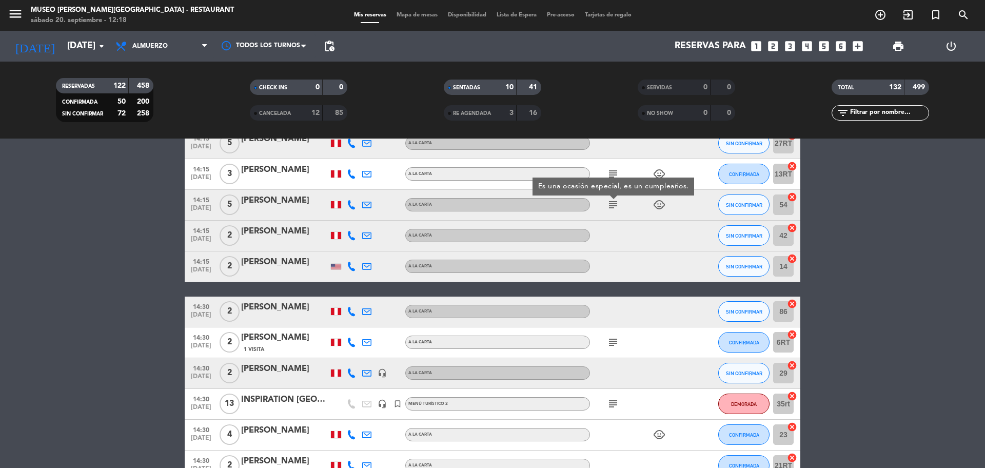
scroll to position [2501, 0]
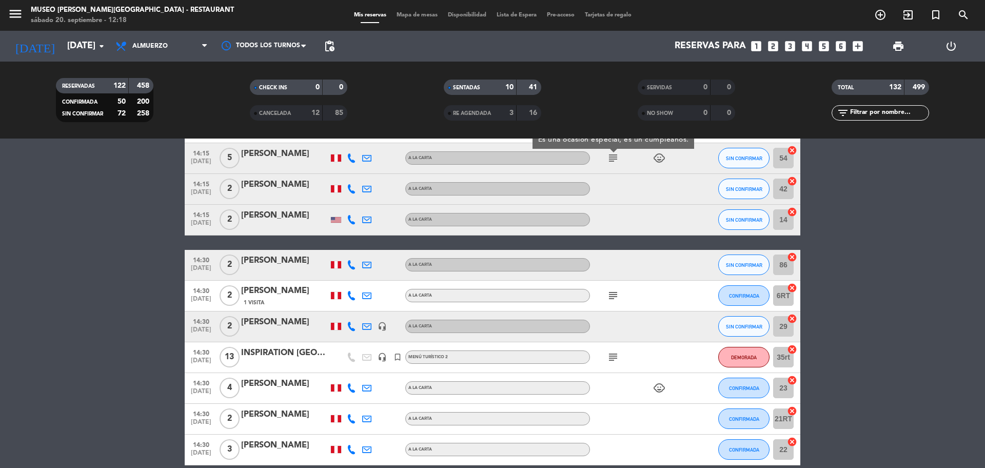
click at [613, 290] on icon "subject" at bounding box center [613, 295] width 12 height 12
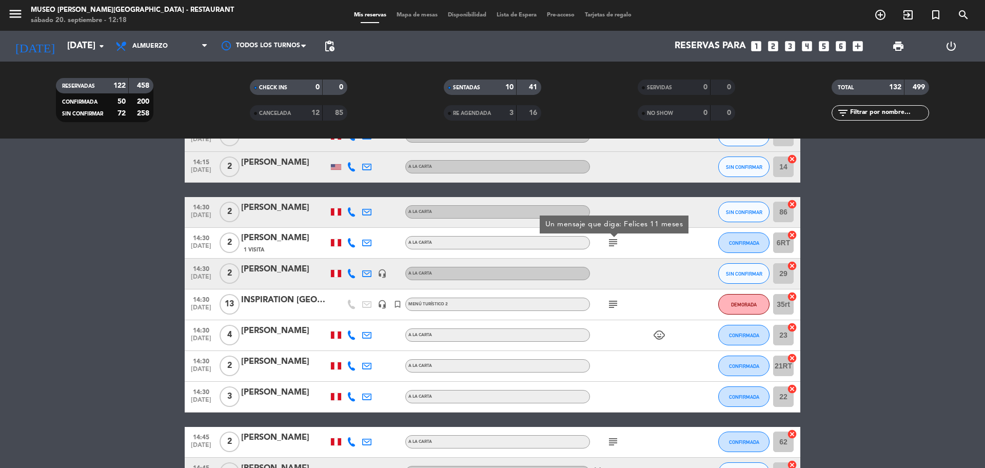
scroll to position [2565, 0]
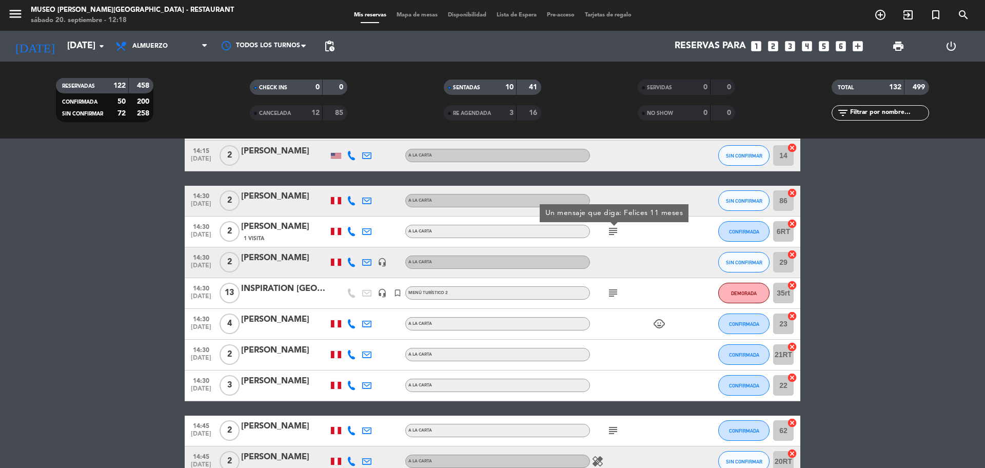
click at [284, 231] on div "[PERSON_NAME]" at bounding box center [284, 226] width 87 height 13
